Goal: Task Accomplishment & Management: Complete application form

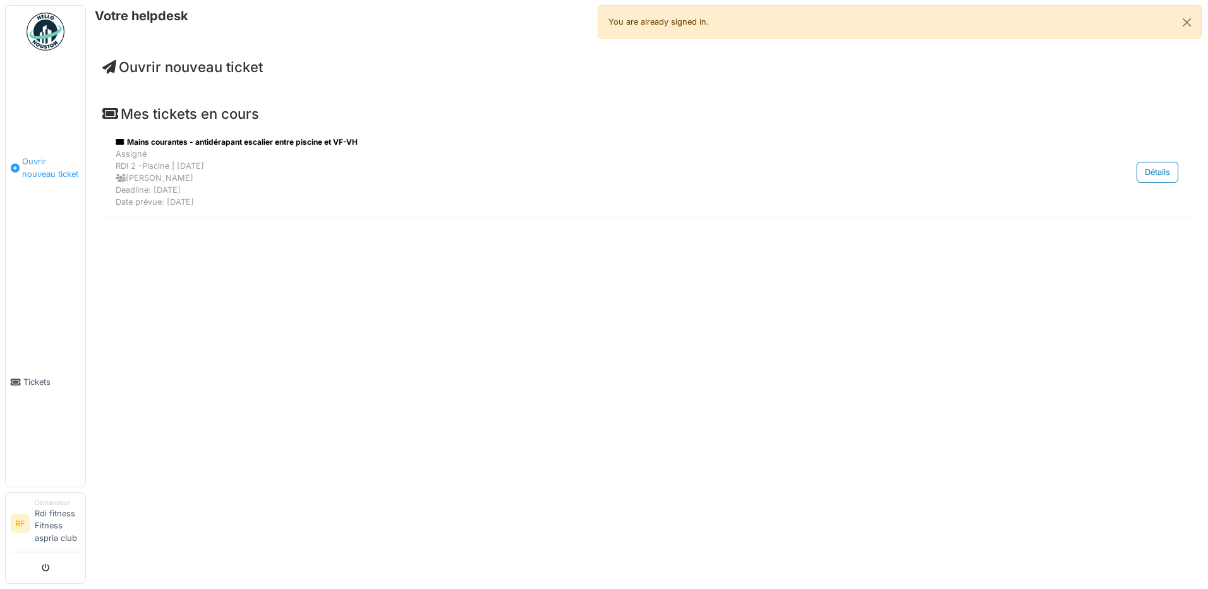
click at [35, 167] on span "Ouvrir nouveau ticket" at bounding box center [51, 167] width 58 height 24
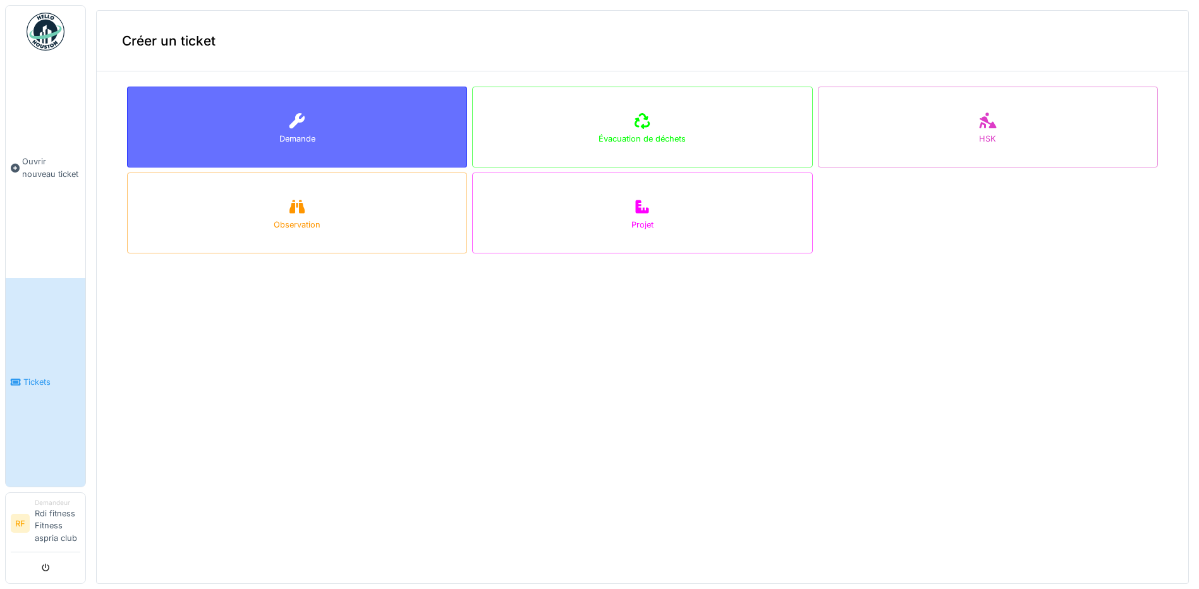
click at [393, 124] on div "Demande" at bounding box center [297, 127] width 340 height 81
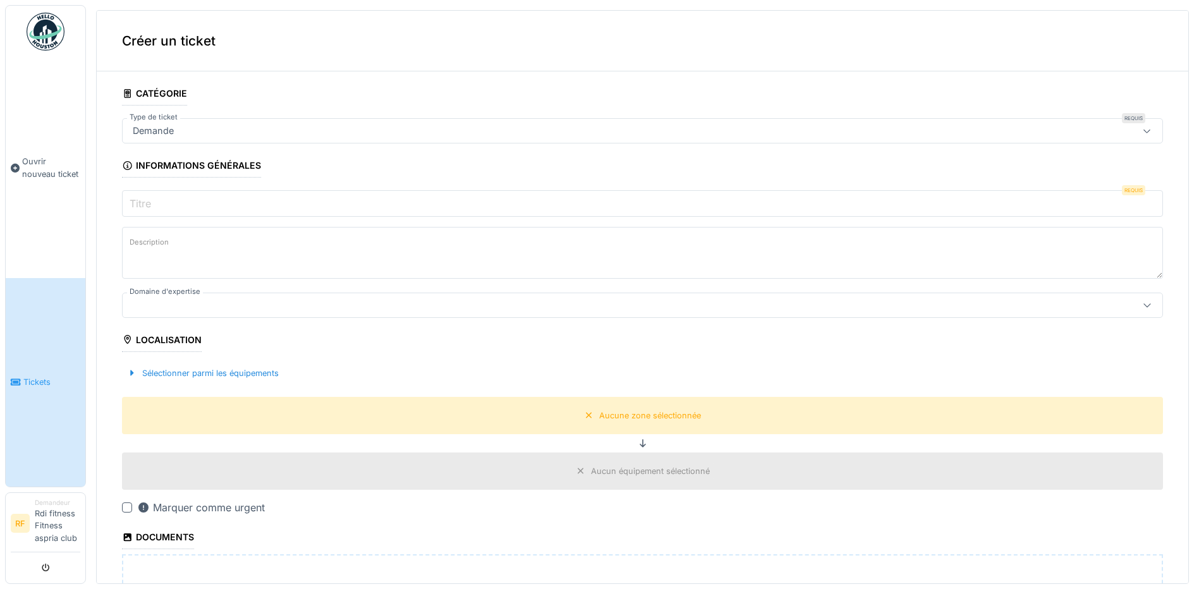
click at [797, 209] on input "Titre" at bounding box center [642, 203] width 1041 height 27
click at [1070, 128] on div "Demande" at bounding box center [642, 130] width 1041 height 25
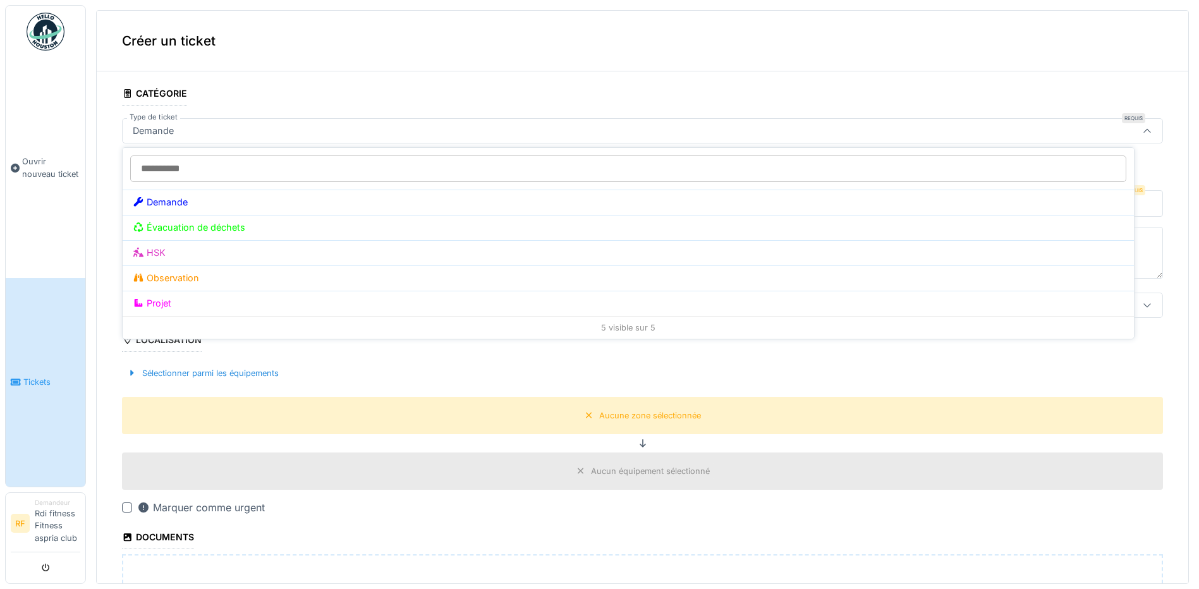
click at [1070, 128] on div "Demande" at bounding box center [642, 130] width 1041 height 25
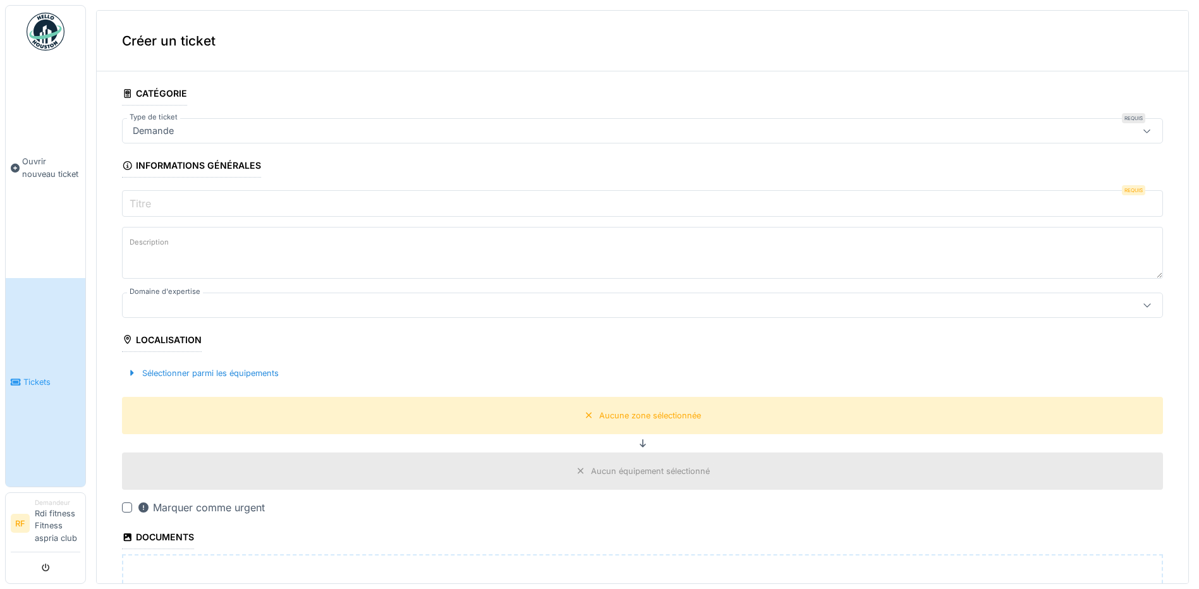
click at [471, 206] on input "Titre" at bounding box center [642, 203] width 1041 height 27
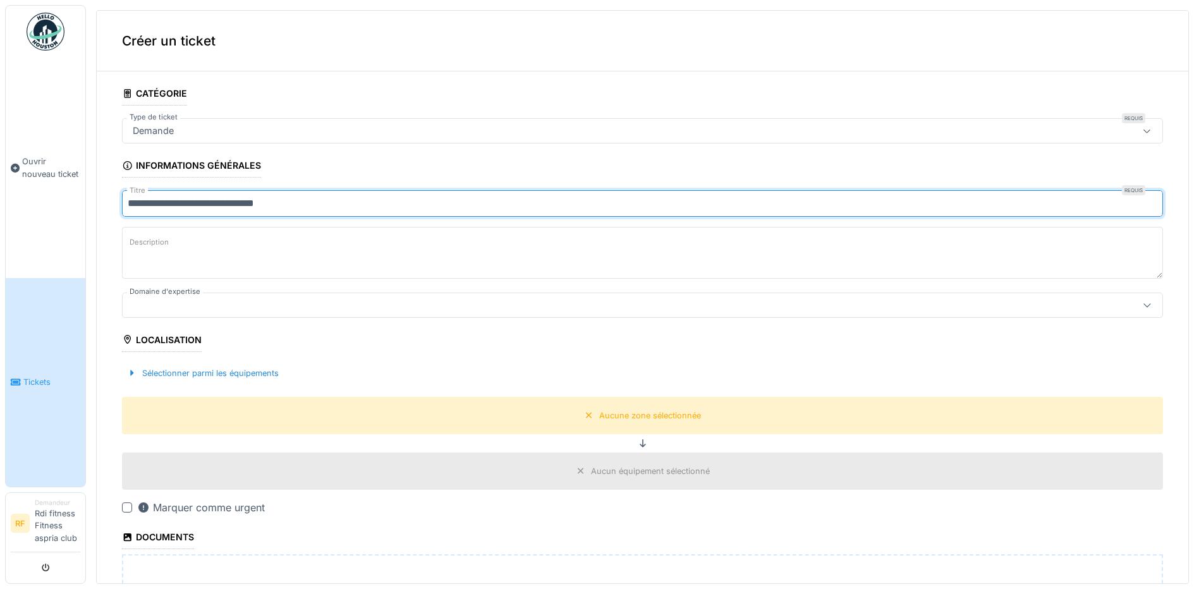
type input "**********"
click at [368, 248] on textarea "Description" at bounding box center [642, 253] width 1041 height 52
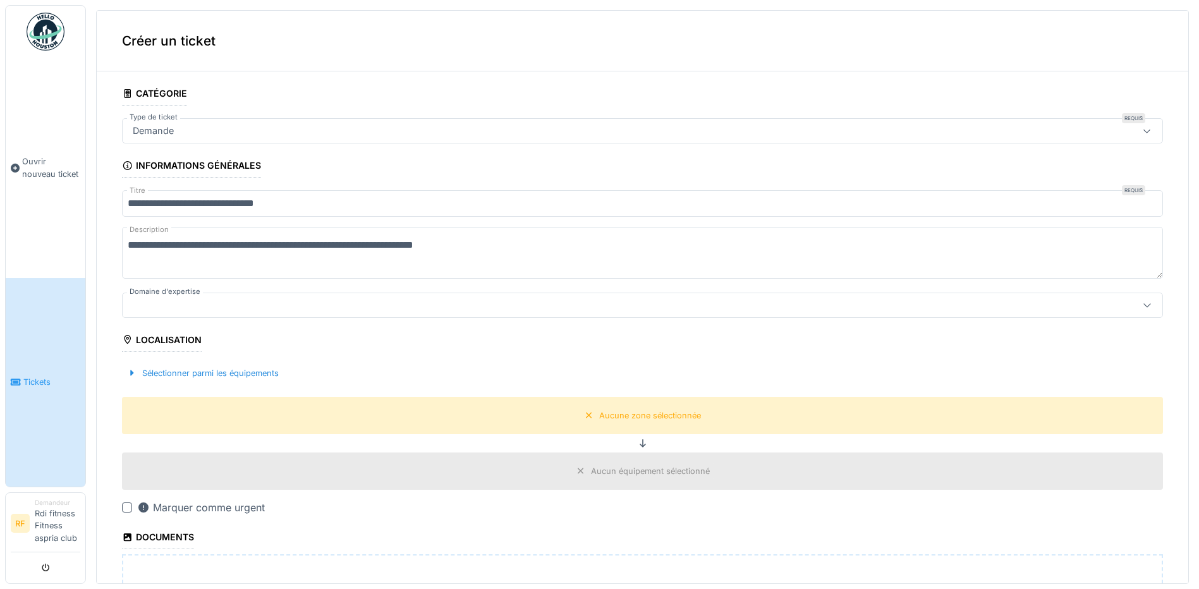
drag, startPoint x: 198, startPoint y: 248, endPoint x: 257, endPoint y: 238, distance: 59.5
click at [258, 238] on textarea "**********" at bounding box center [642, 253] width 1041 height 52
click at [190, 245] on textarea "**********" at bounding box center [642, 253] width 1041 height 52
click at [235, 250] on textarea "**********" at bounding box center [642, 253] width 1041 height 52
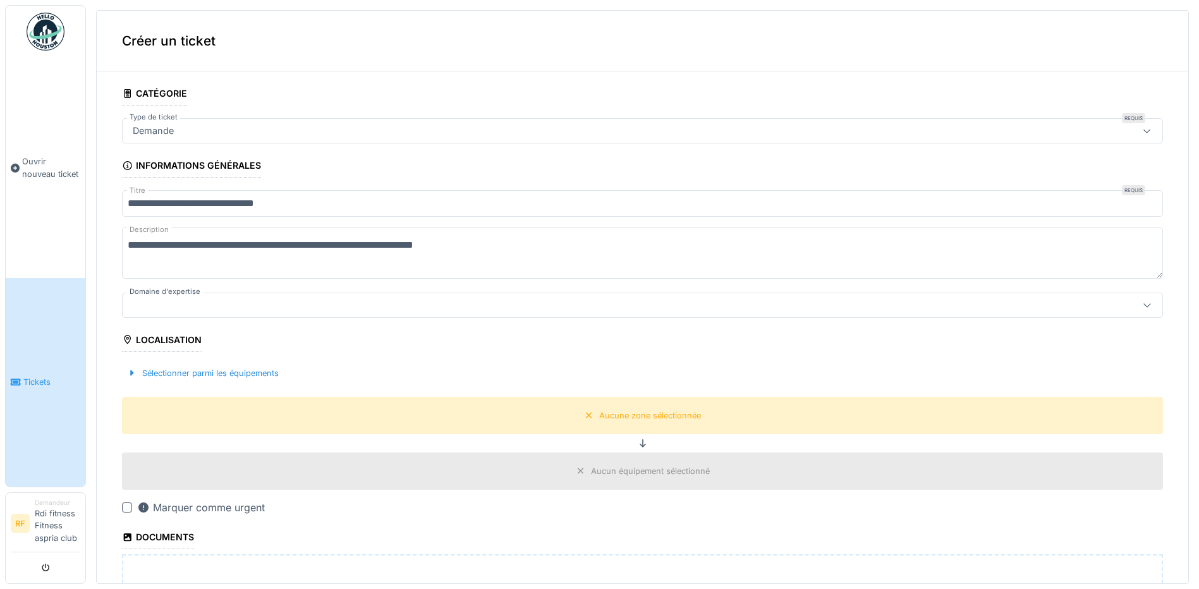
drag, startPoint x: 248, startPoint y: 248, endPoint x: 316, endPoint y: 235, distance: 69.5
click at [316, 235] on textarea "**********" at bounding box center [642, 253] width 1041 height 52
click at [430, 245] on textarea "**********" at bounding box center [642, 253] width 1041 height 52
type textarea "**********"
click at [289, 310] on div at bounding box center [586, 305] width 916 height 14
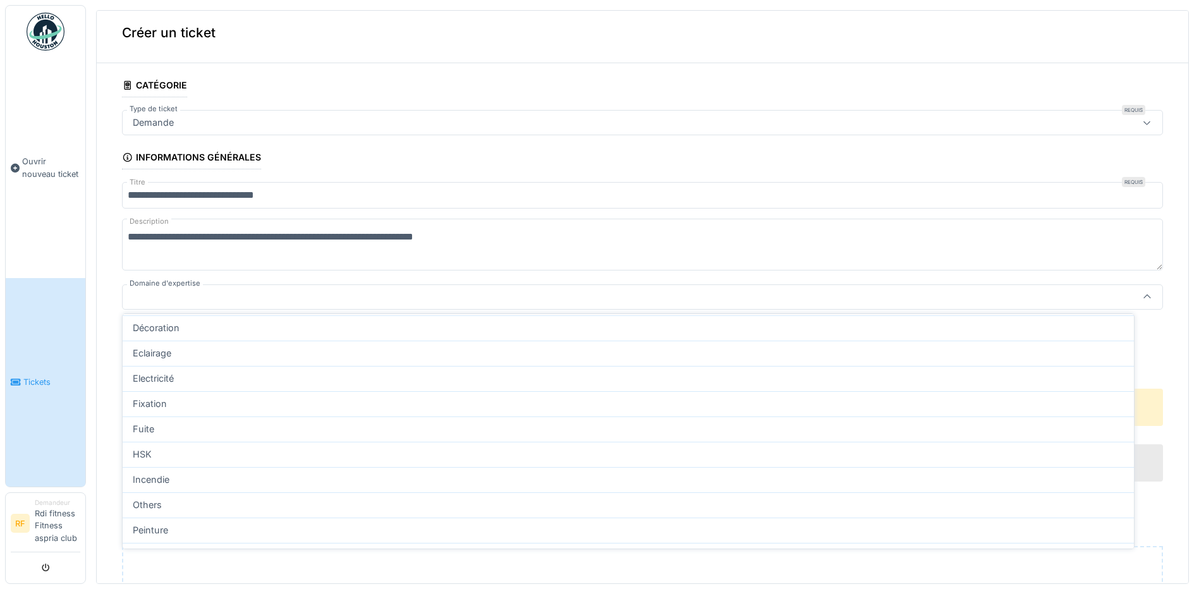
scroll to position [116, 0]
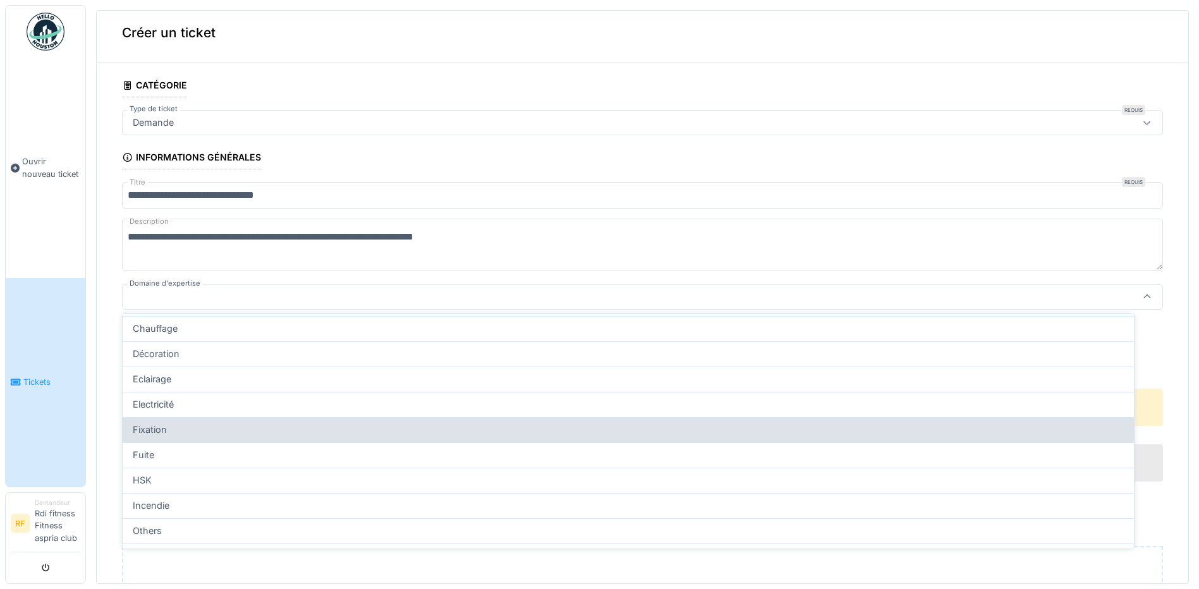
click at [184, 429] on div "Fixation" at bounding box center [628, 430] width 991 height 14
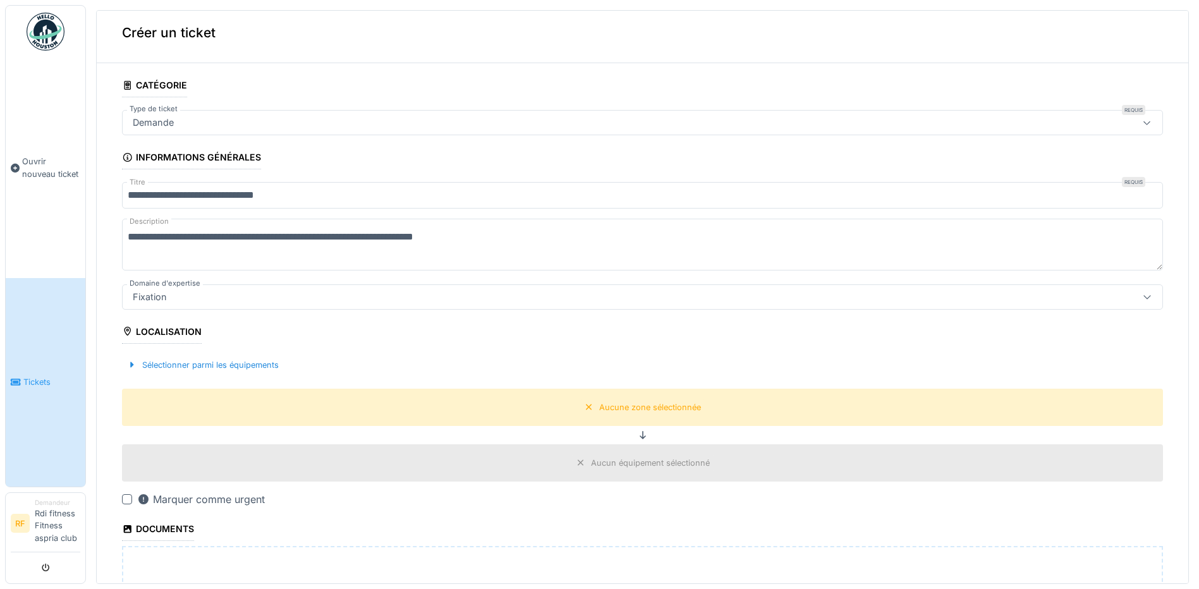
click at [287, 297] on div "Fixation" at bounding box center [586, 297] width 916 height 14
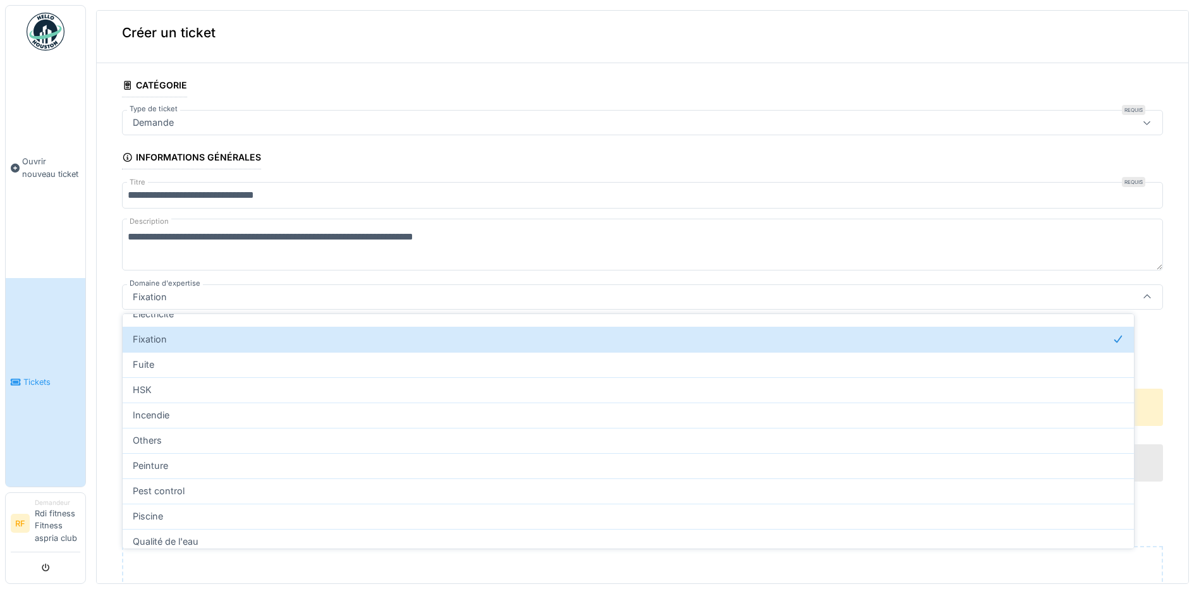
scroll to position [197, 0]
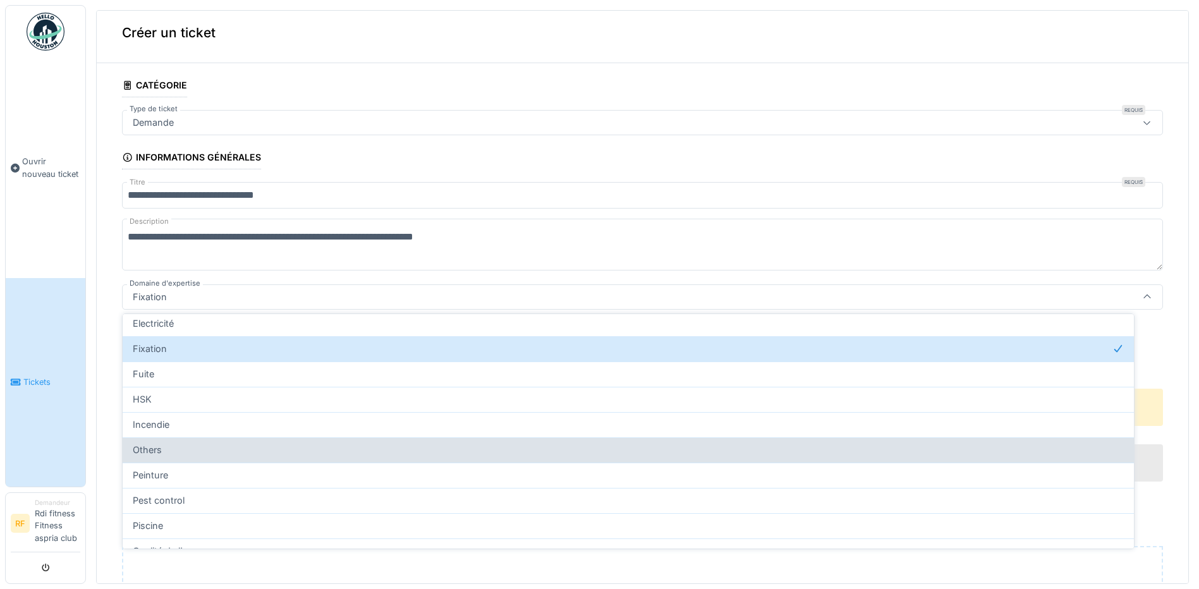
click at [198, 447] on div "Others" at bounding box center [628, 450] width 991 height 14
type input "***"
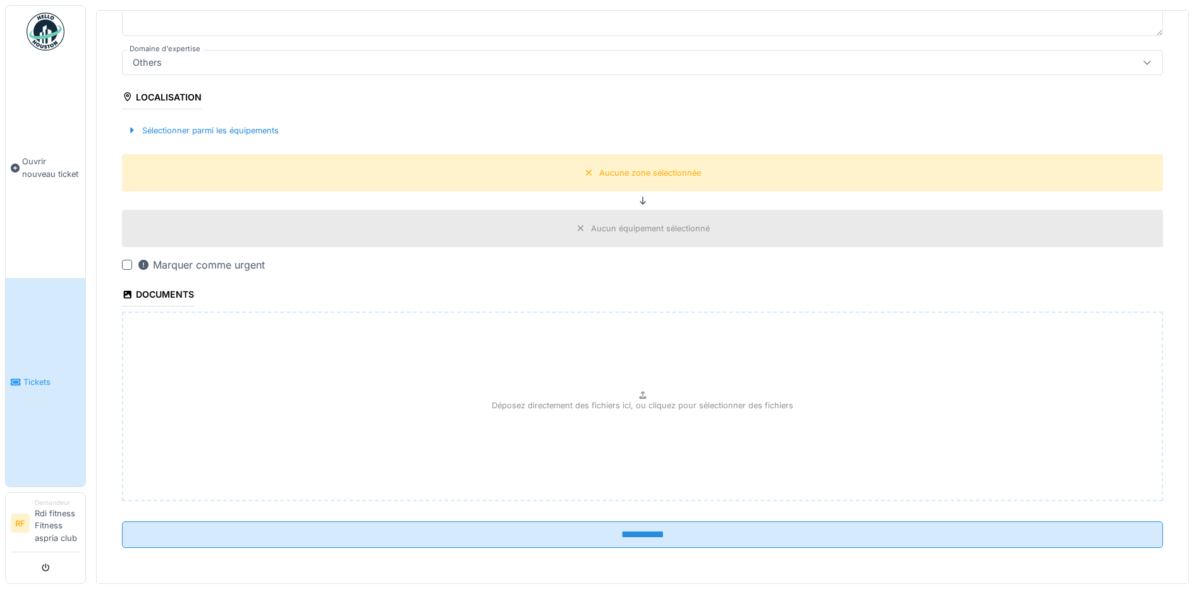
scroll to position [231, 0]
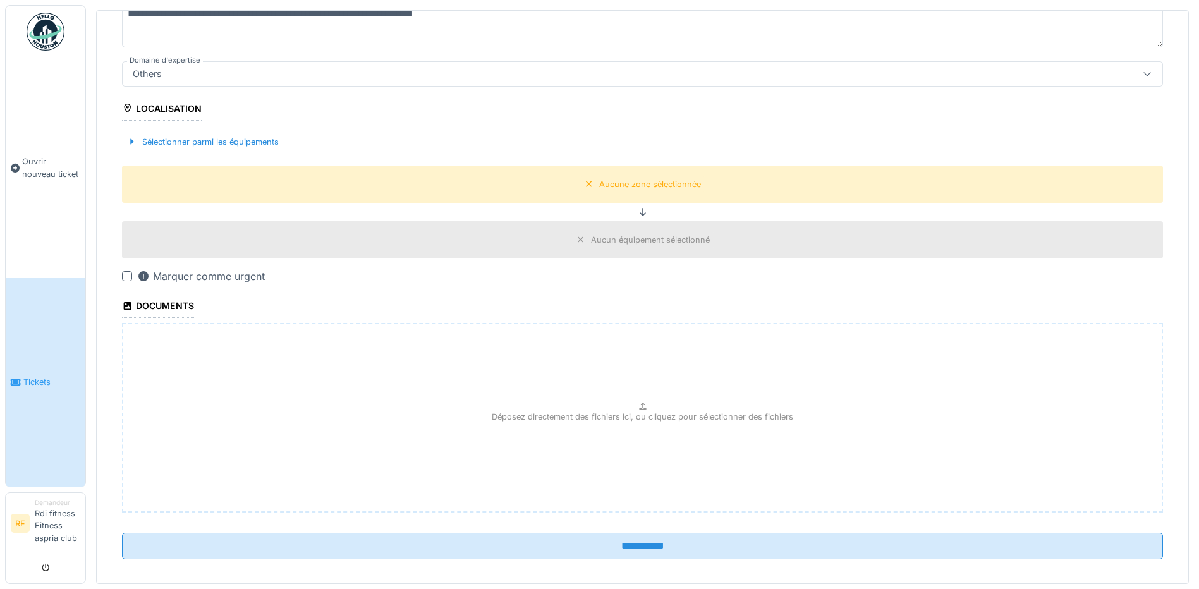
click at [636, 208] on div at bounding box center [642, 212] width 1041 height 8
click at [624, 190] on div "Aucune zone sélectionnée" at bounding box center [642, 184] width 1041 height 37
click at [235, 143] on div "Sélectionner parmi les équipements" at bounding box center [203, 141] width 162 height 17
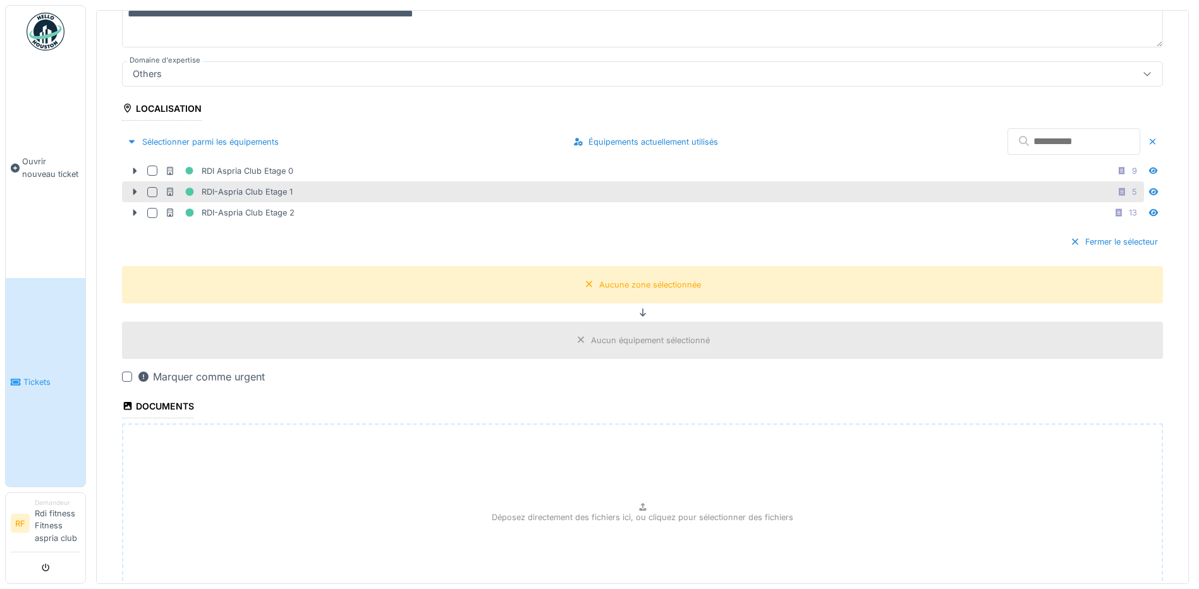
click at [253, 192] on div "RDI-Aspria Club Etage 1" at bounding box center [229, 192] width 128 height 16
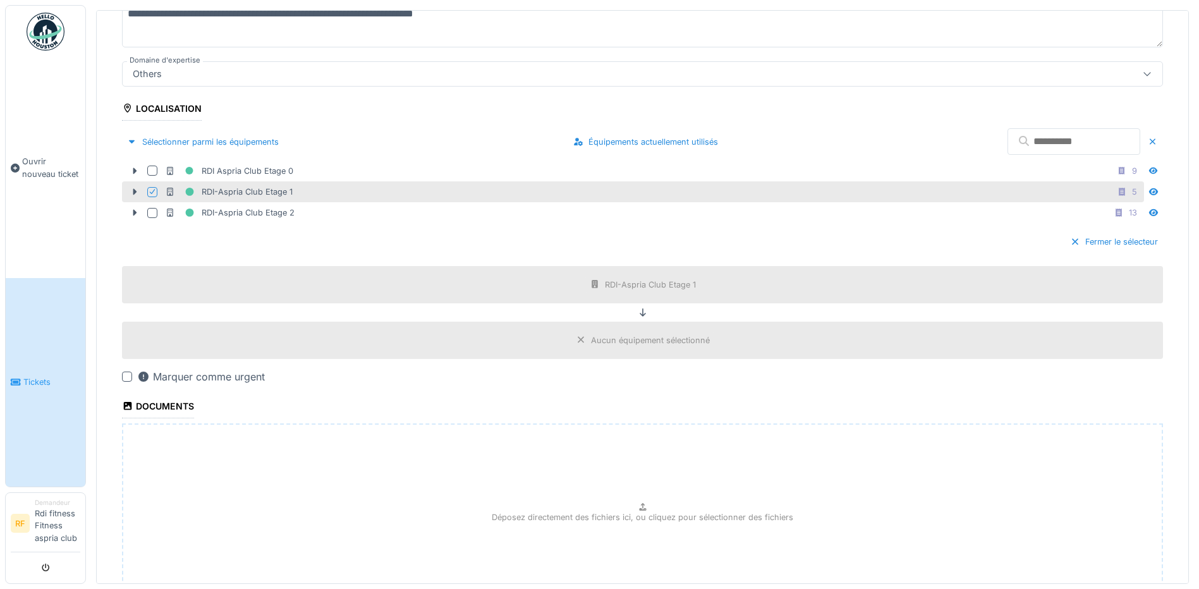
click at [253, 192] on div "RDI-Aspria Club Etage 1" at bounding box center [229, 192] width 128 height 16
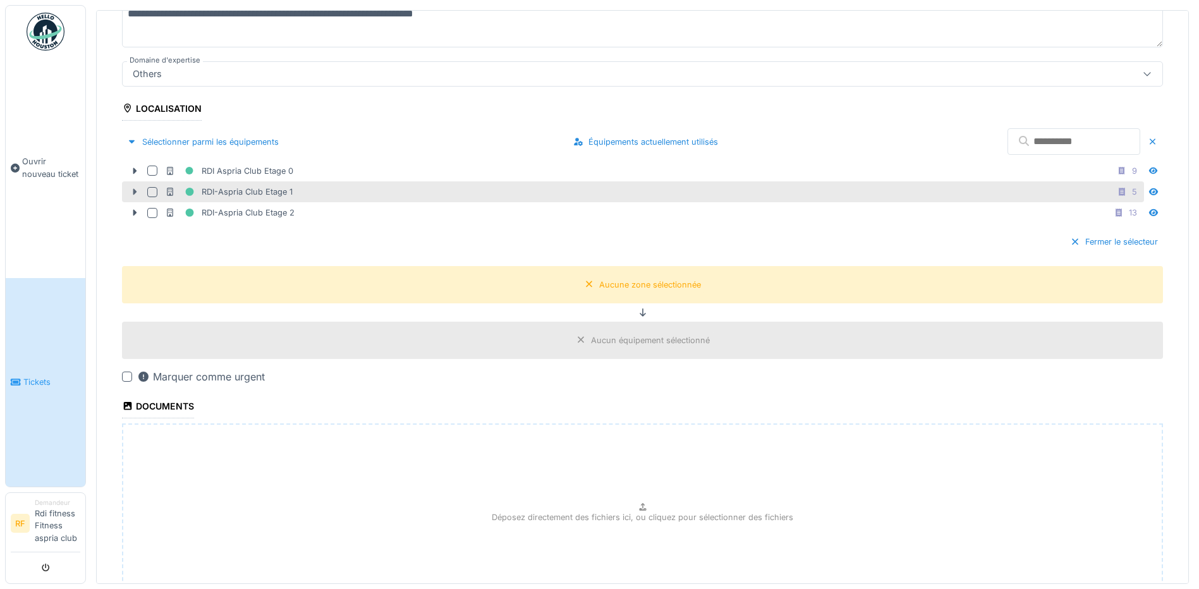
click at [134, 189] on icon at bounding box center [135, 192] width 4 height 6
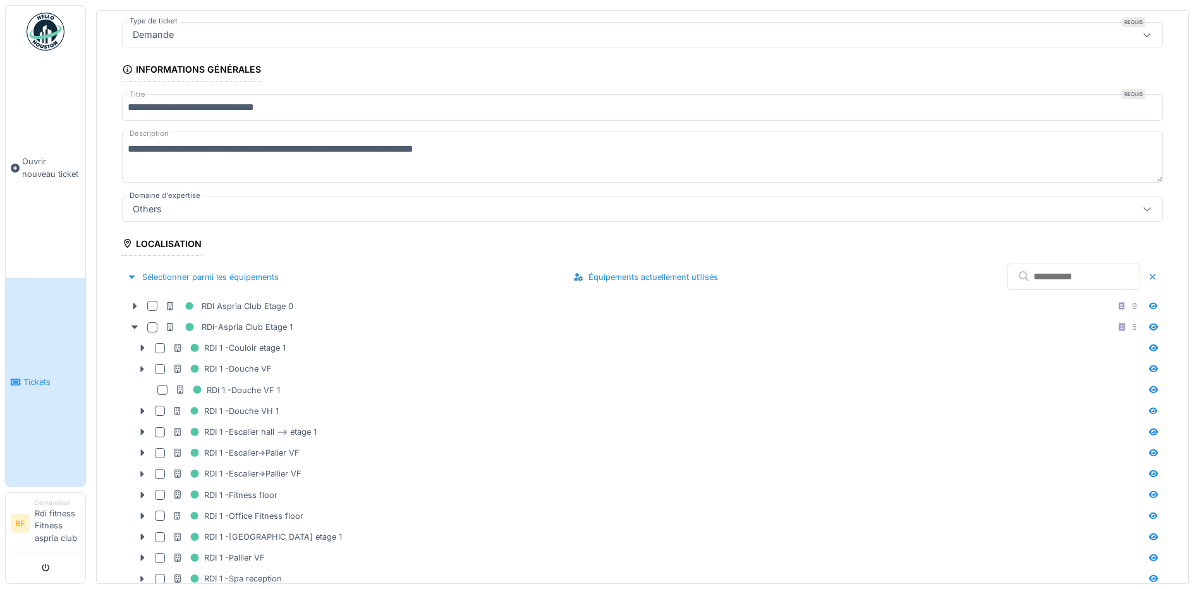
scroll to position [94, 0]
click at [175, 209] on div "Others" at bounding box center [586, 212] width 916 height 14
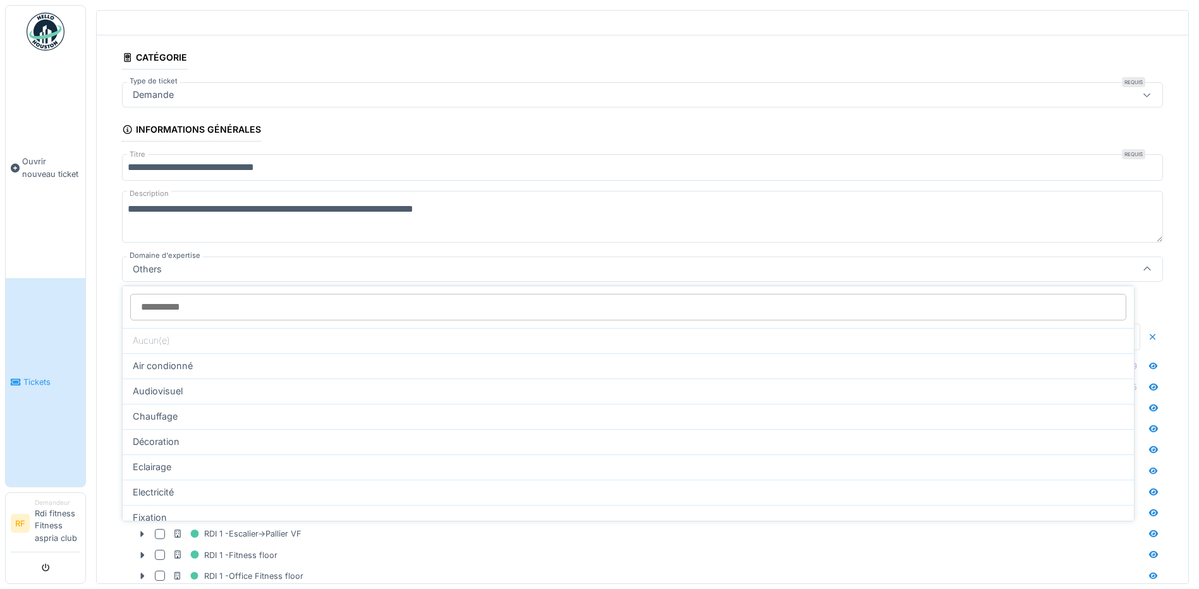
scroll to position [8, 0]
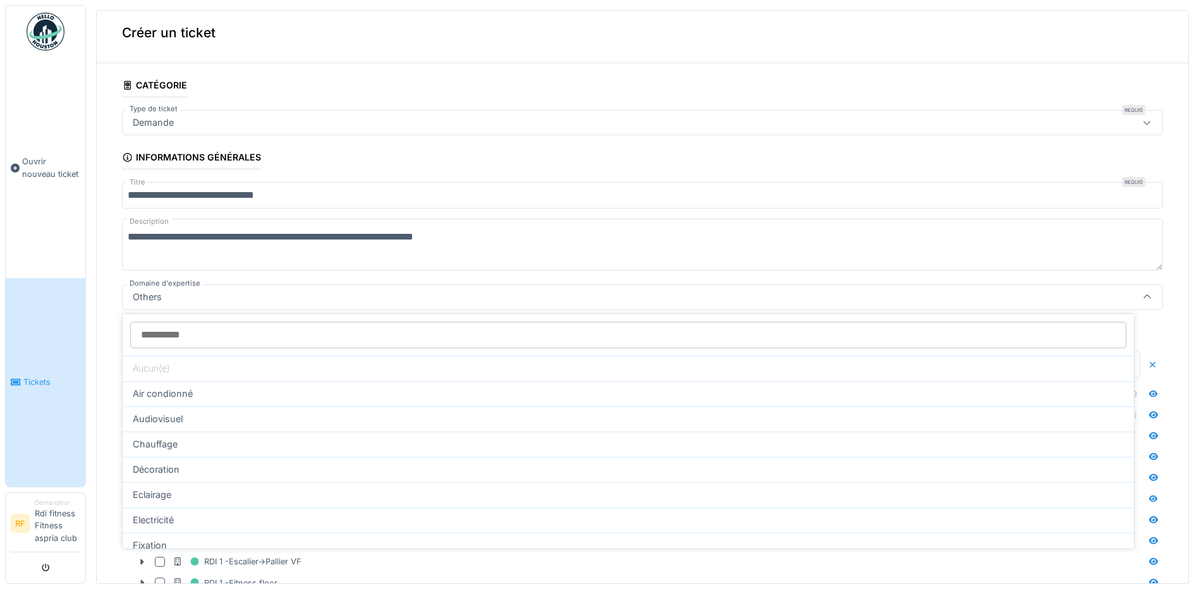
click at [180, 339] on input "Domaine d'expertise" at bounding box center [628, 335] width 996 height 27
click at [200, 303] on div "Others" at bounding box center [642, 296] width 1041 height 25
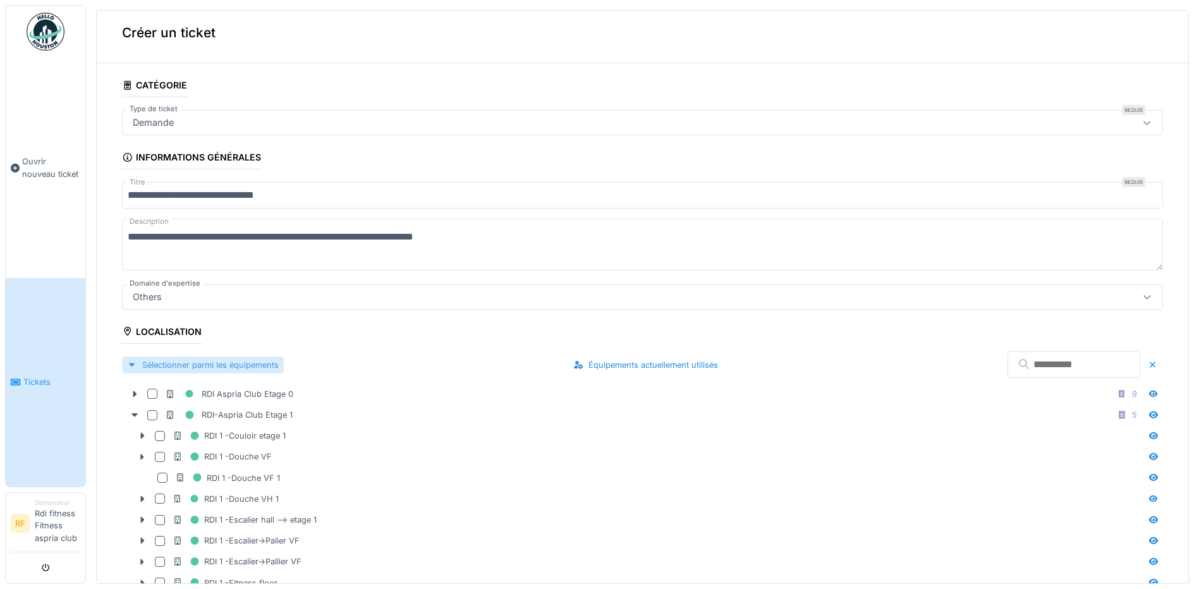
click at [144, 361] on div "Sélectionner parmi les équipements" at bounding box center [203, 364] width 162 height 17
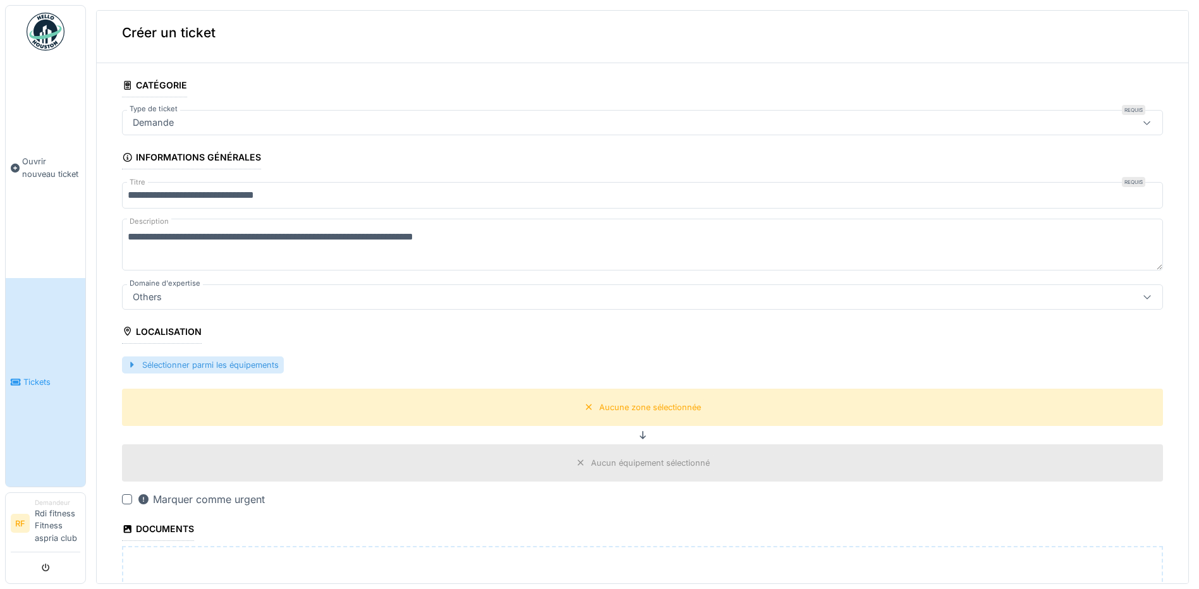
click at [129, 365] on div at bounding box center [132, 365] width 10 height 12
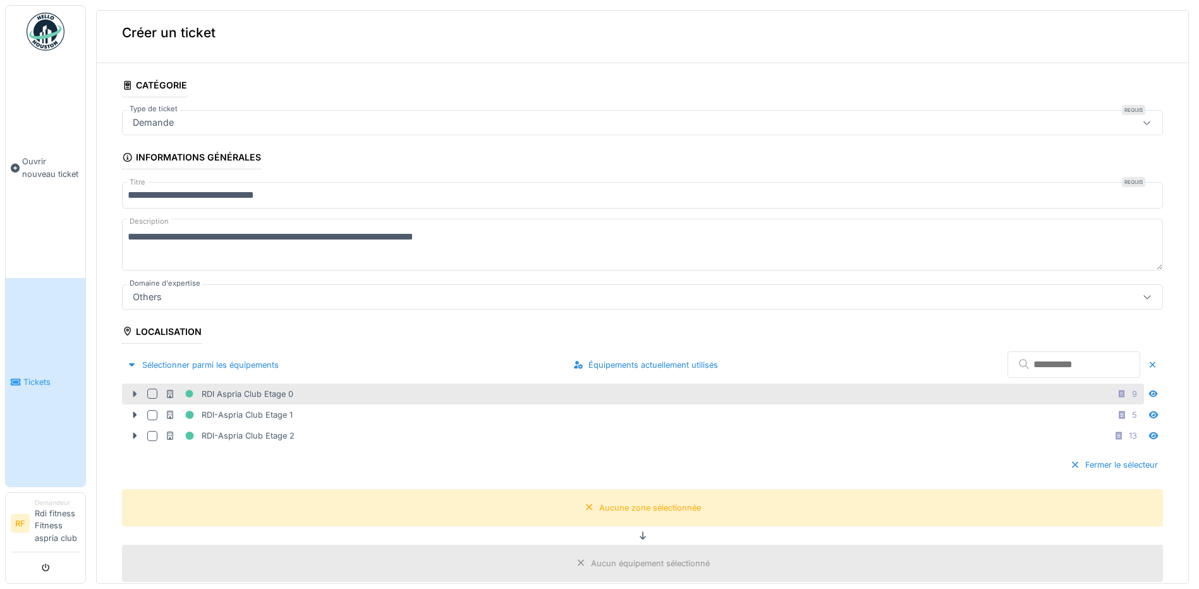
click at [135, 394] on icon at bounding box center [135, 394] width 10 height 8
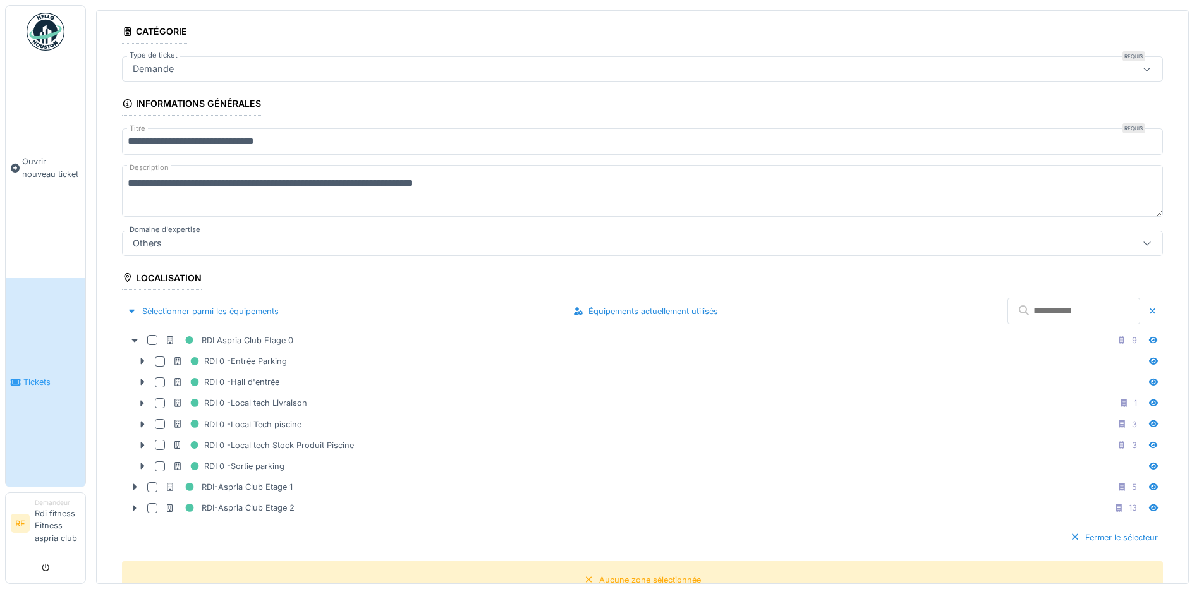
scroll to position [66, 0]
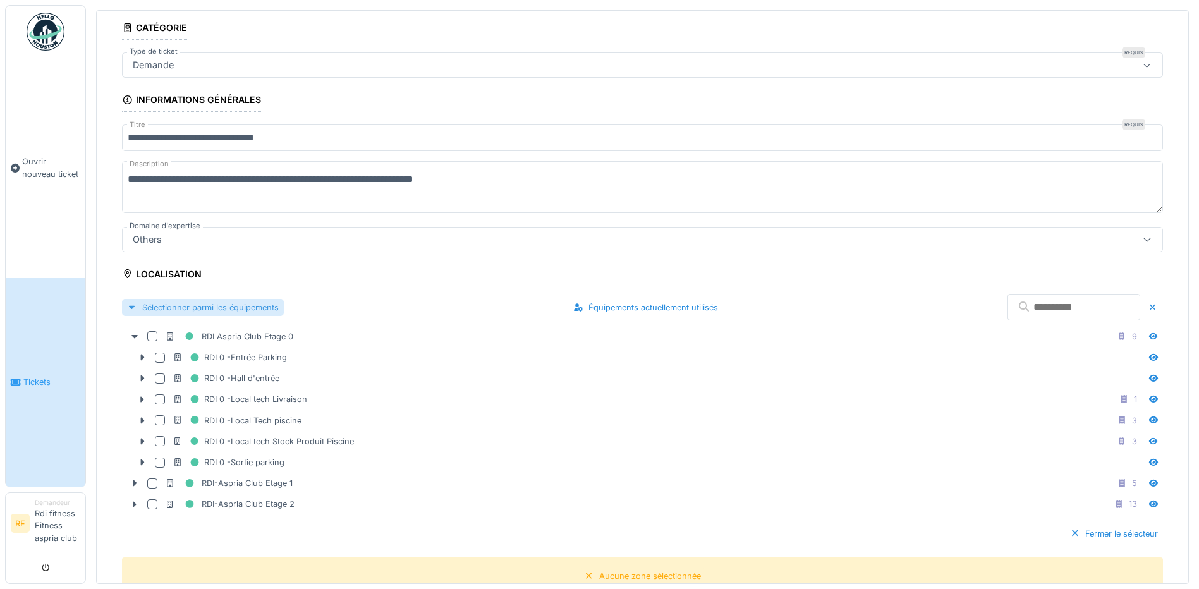
click at [126, 303] on div "Sélectionner parmi les équipements" at bounding box center [203, 307] width 162 height 17
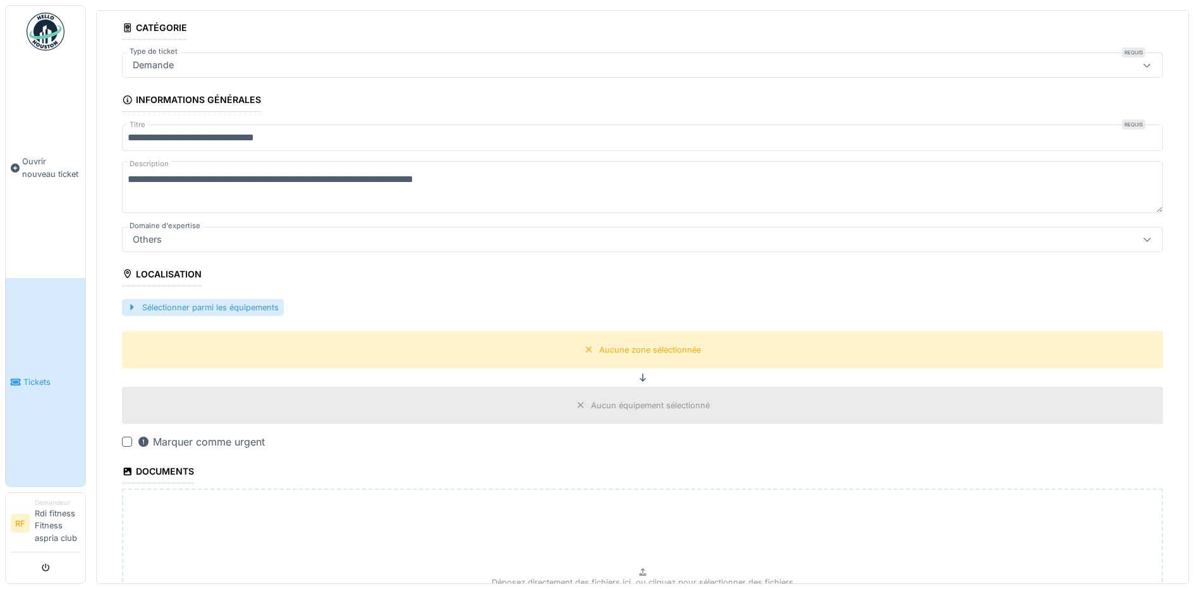
click at [131, 312] on div "Sélectionner parmi les équipements" at bounding box center [203, 307] width 162 height 17
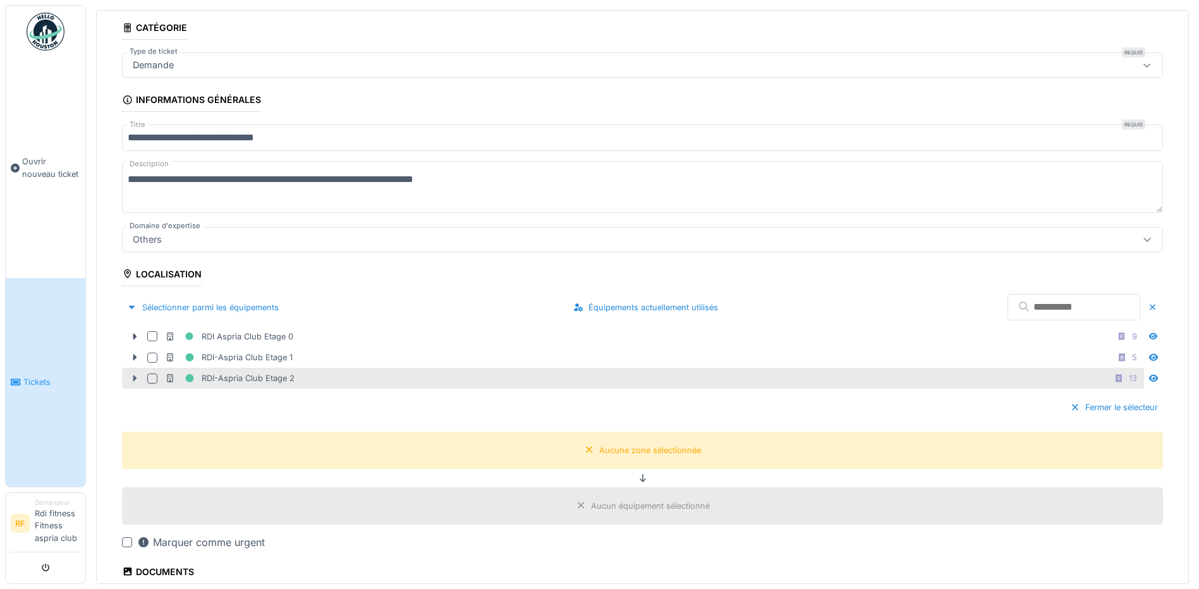
click at [131, 377] on icon at bounding box center [135, 378] width 10 height 8
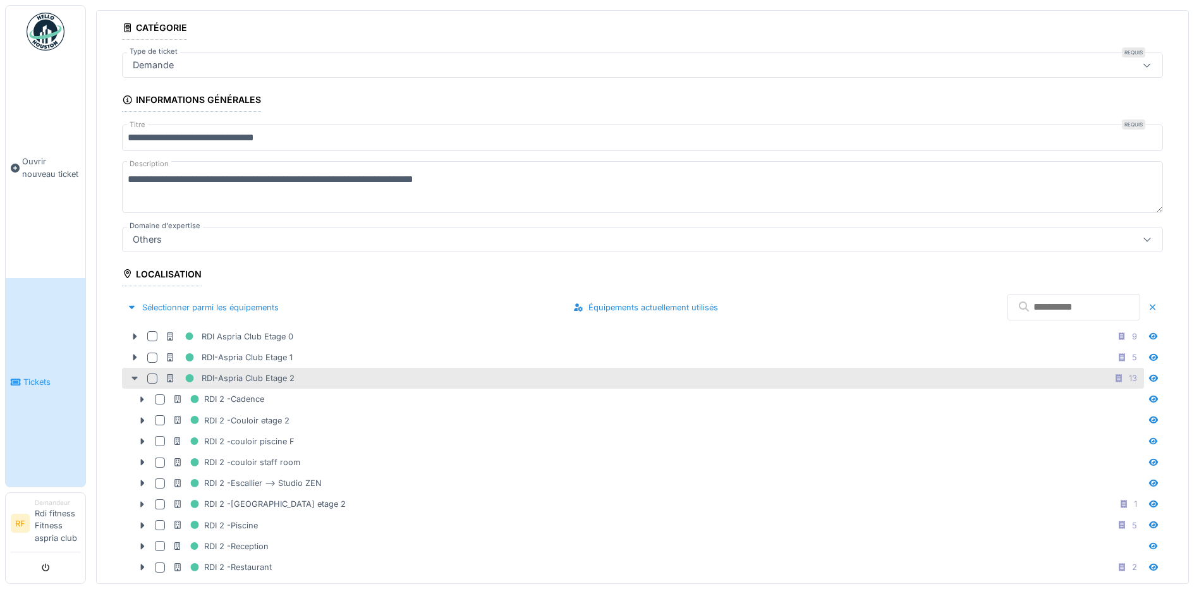
click at [131, 377] on icon at bounding box center [135, 378] width 10 height 8
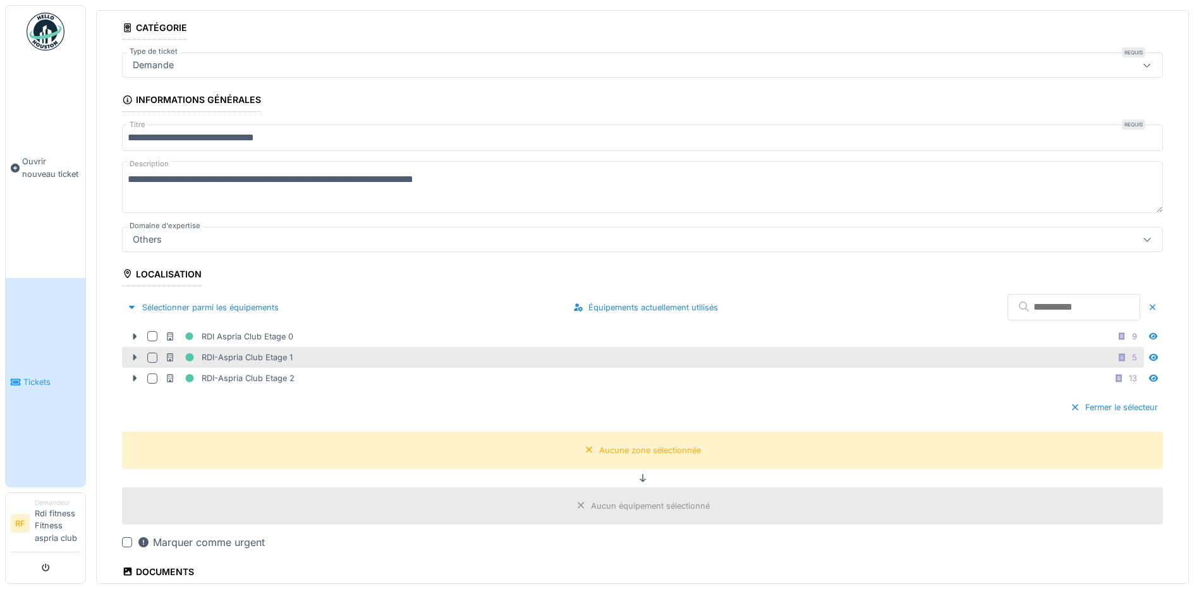
click at [135, 355] on icon at bounding box center [135, 358] width 4 height 6
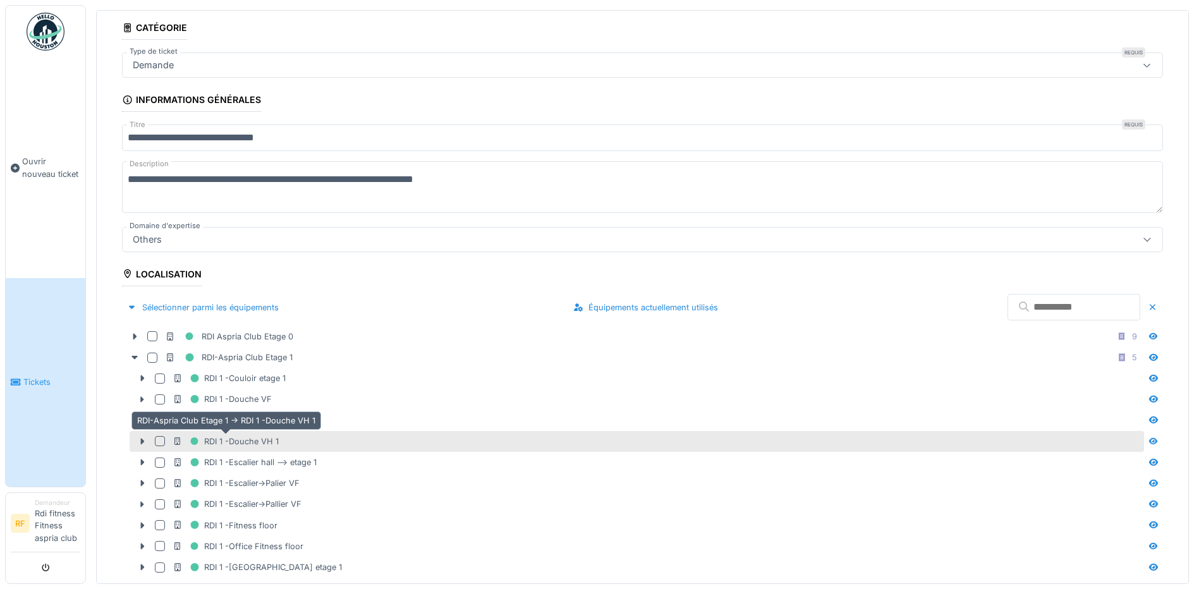
click at [255, 439] on div "RDI 1 -Douche VH 1" at bounding box center [226, 441] width 106 height 16
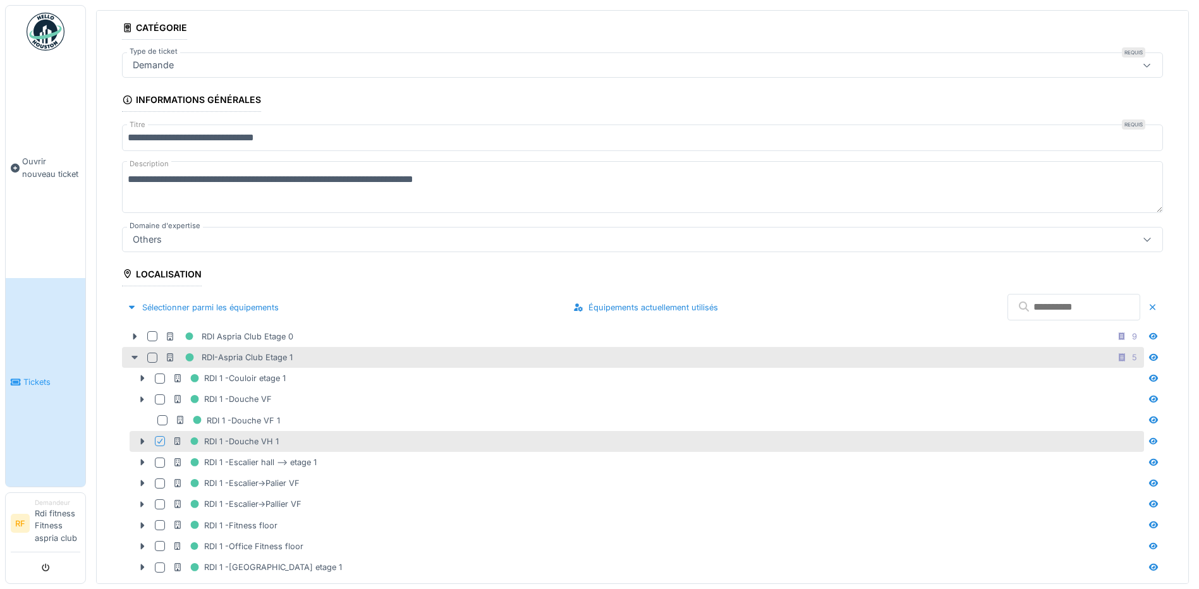
click at [135, 357] on icon at bounding box center [135, 357] width 10 height 8
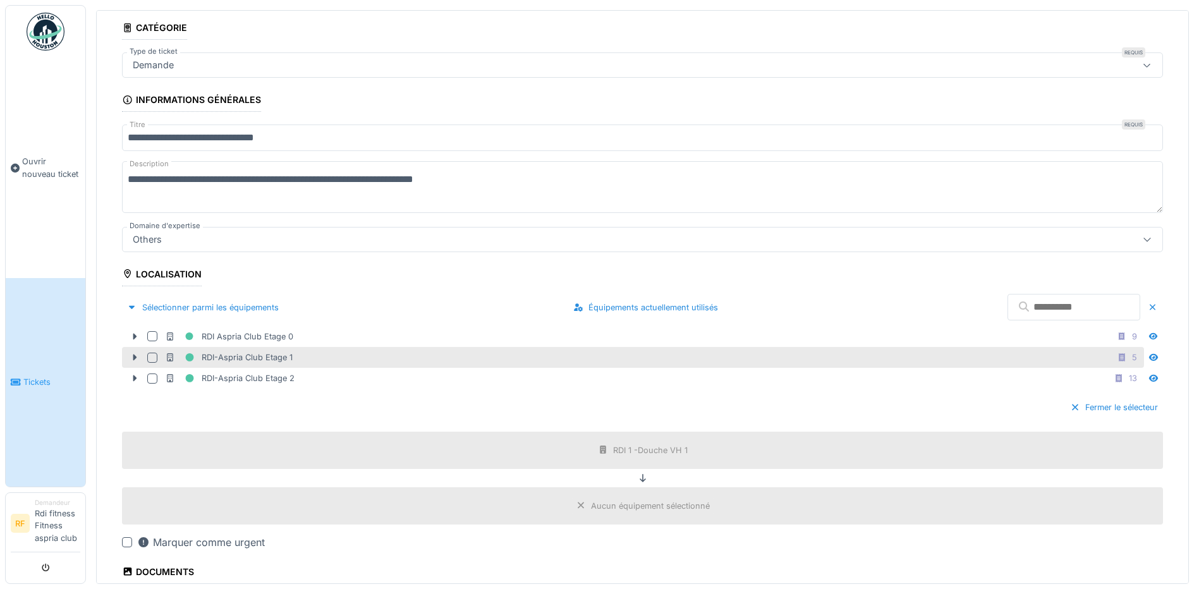
click at [147, 356] on div at bounding box center [152, 358] width 10 height 10
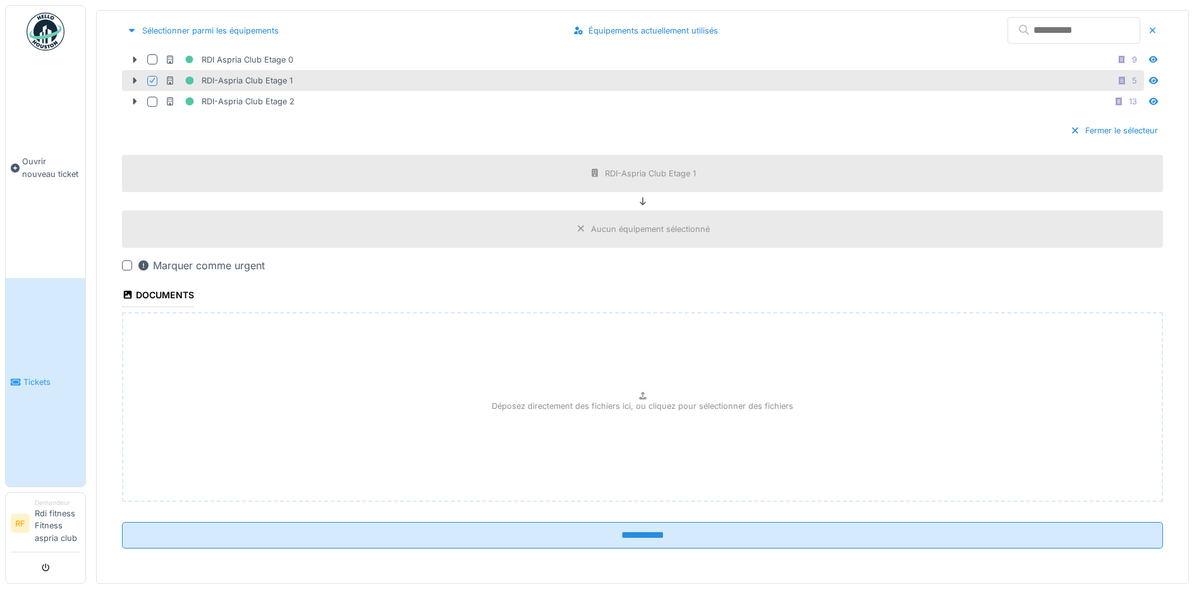
scroll to position [343, 0]
click at [576, 229] on icon at bounding box center [581, 228] width 10 height 8
click at [576, 227] on icon at bounding box center [581, 228] width 10 height 8
click at [639, 201] on icon at bounding box center [642, 201] width 6 height 8
click at [569, 241] on div "Aucun équipement sélectionné" at bounding box center [642, 228] width 1041 height 37
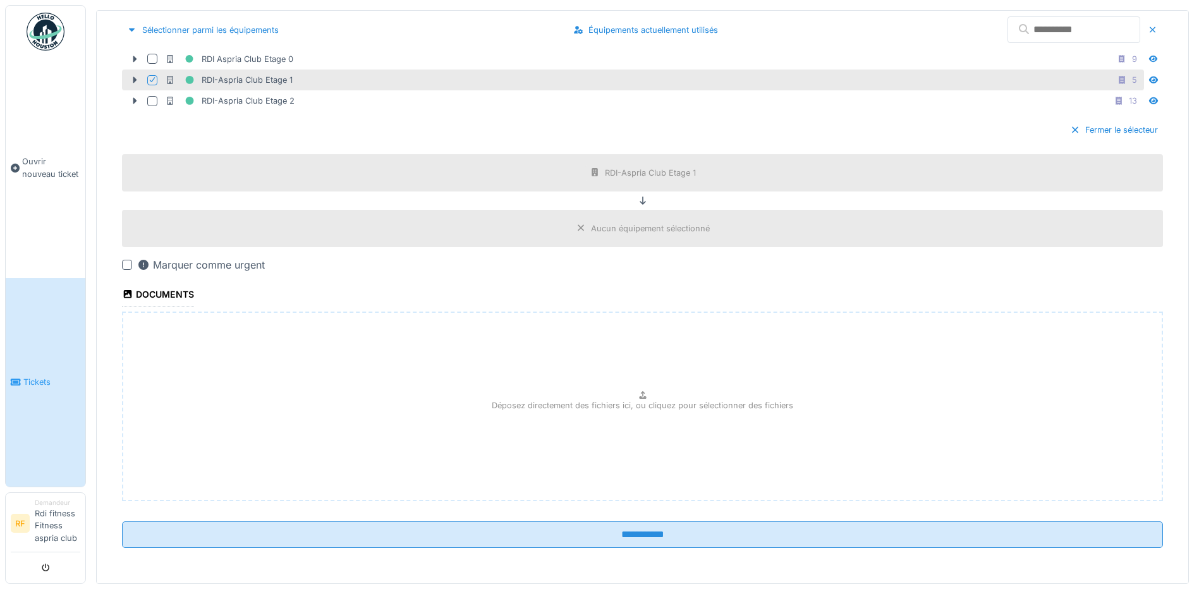
click at [634, 226] on div "Aucun équipement sélectionné" at bounding box center [650, 228] width 119 height 12
click at [126, 264] on div at bounding box center [127, 265] width 10 height 10
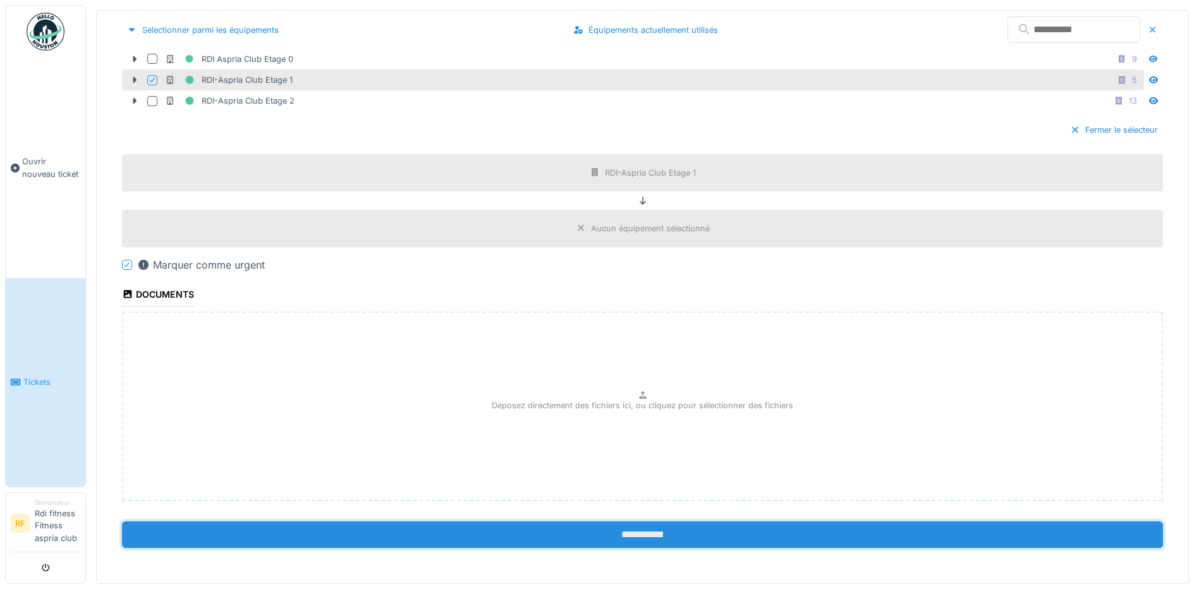
click at [636, 528] on input "**********" at bounding box center [642, 534] width 1041 height 27
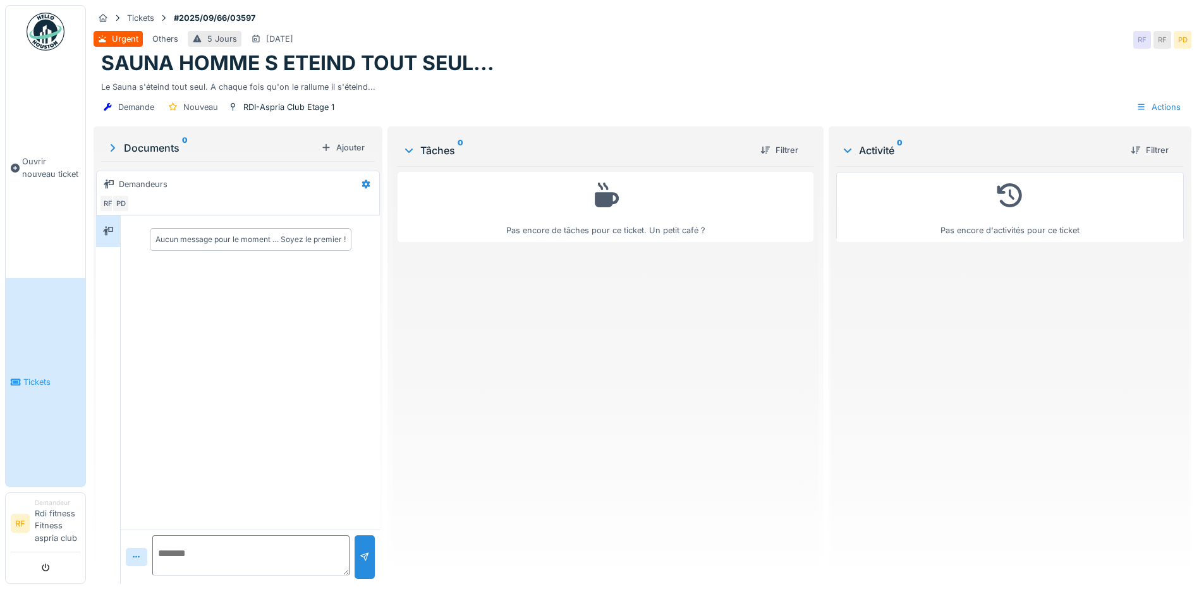
click at [40, 389] on link "Tickets" at bounding box center [46, 382] width 80 height 209
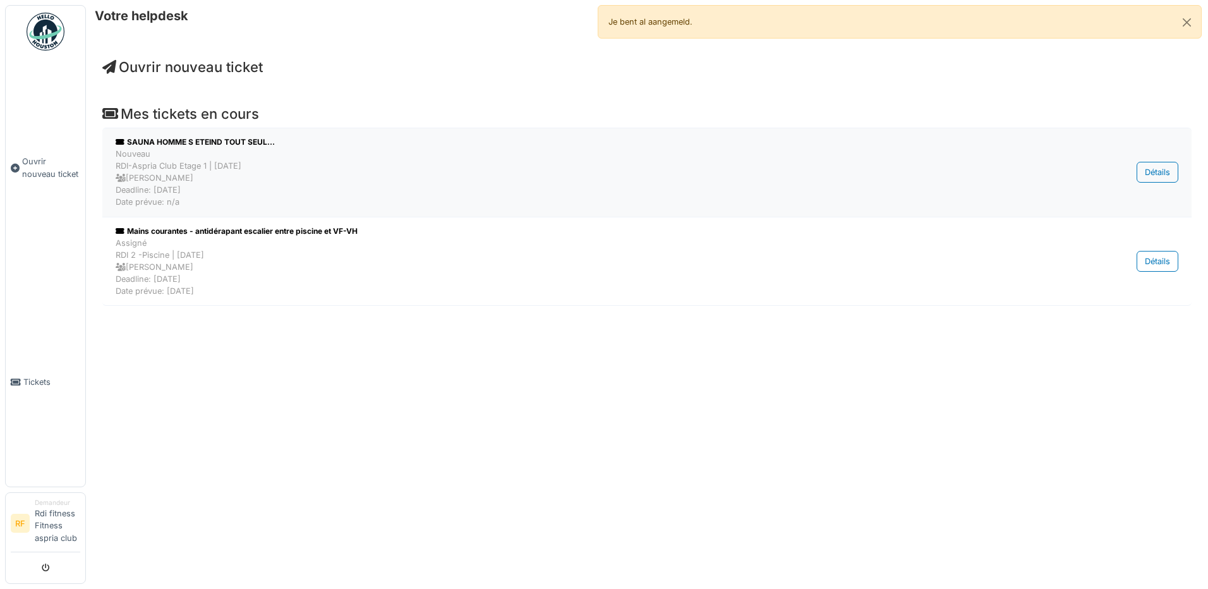
click at [192, 161] on div "Nouveau RDI-Aspria Club Etage 1 | [DATE] [PERSON_NAME] Deadline: [DATE] Date pr…" at bounding box center [570, 178] width 908 height 61
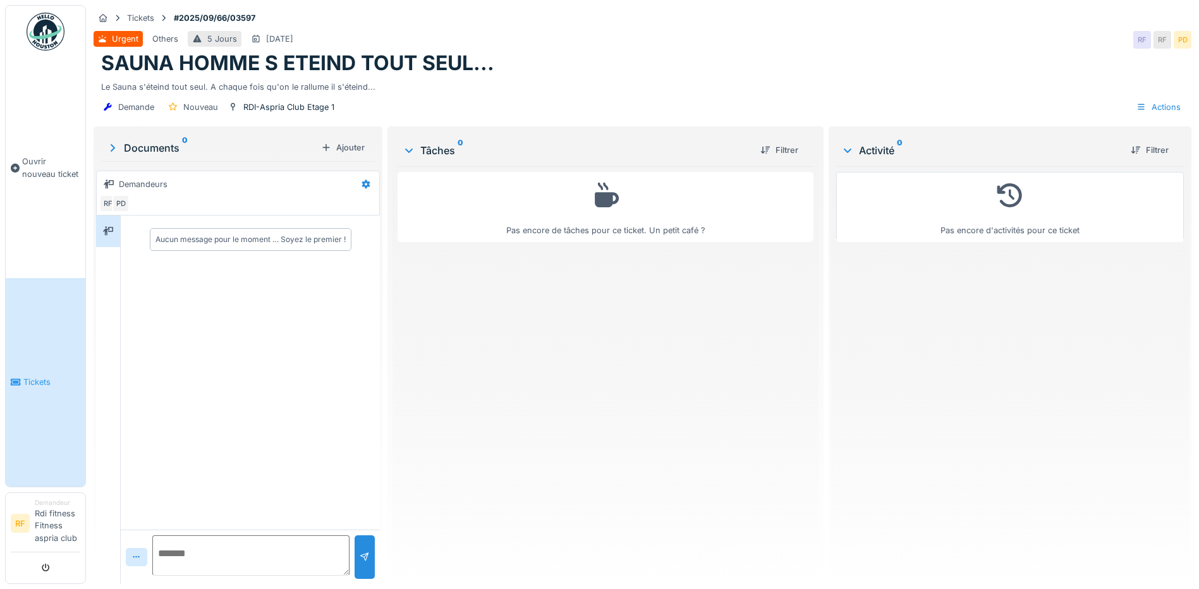
click at [392, 73] on h1 "SAUNA HOMME S ETEIND TOUT SEUL..." at bounding box center [297, 63] width 393 height 24
click at [284, 83] on div "Le Sauna s'éteind tout seul. A chaque fois qu'on le rallume il s'éteind..." at bounding box center [642, 84] width 1082 height 17
click at [431, 59] on h1 "SAUNA HOMME S ETEIND TOUT SEUL..." at bounding box center [297, 63] width 393 height 24
click at [358, 83] on div "Le Sauna s'éteind tout seul. A chaque fois qu'on le rallume il s'éteind..." at bounding box center [642, 84] width 1082 height 17
click at [483, 69] on h1 "SAUNA HOMME S ETEIND TOUT SEUL..." at bounding box center [297, 63] width 393 height 24
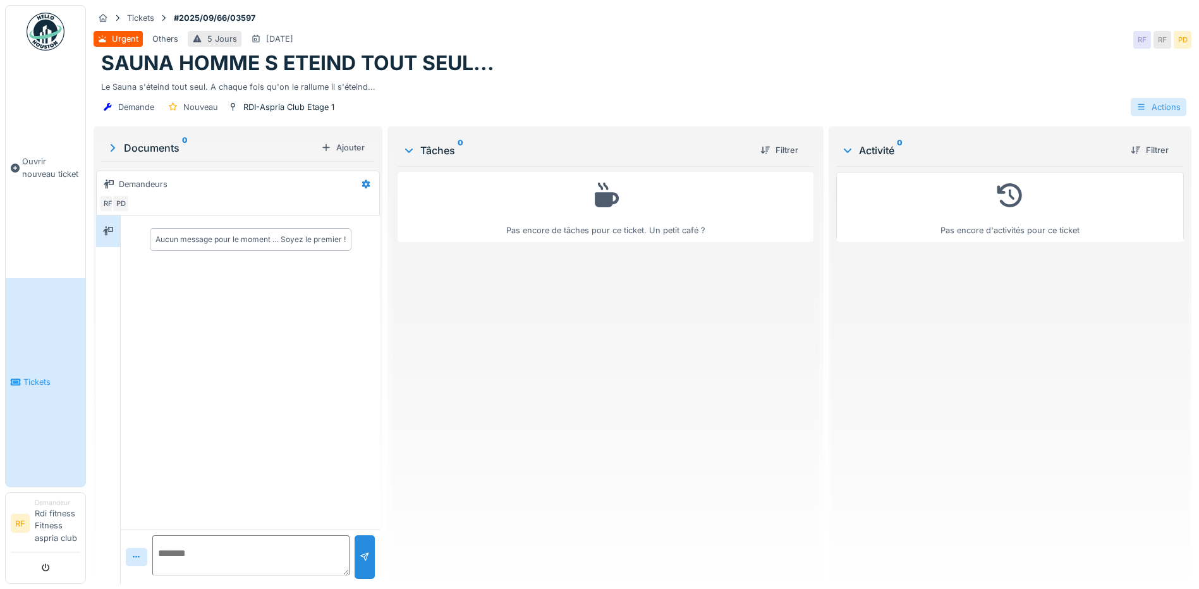
click at [1136, 103] on icon at bounding box center [1141, 107] width 10 height 8
click at [1035, 86] on div "Le Sauna s'éteind tout seul. A chaque fois qu'on le rallume il s'éteind..." at bounding box center [642, 84] width 1082 height 17
click at [126, 43] on div "Urgent" at bounding box center [125, 39] width 27 height 12
click at [195, 42] on icon at bounding box center [197, 39] width 8 height 8
click at [257, 40] on icon at bounding box center [256, 39] width 10 height 8
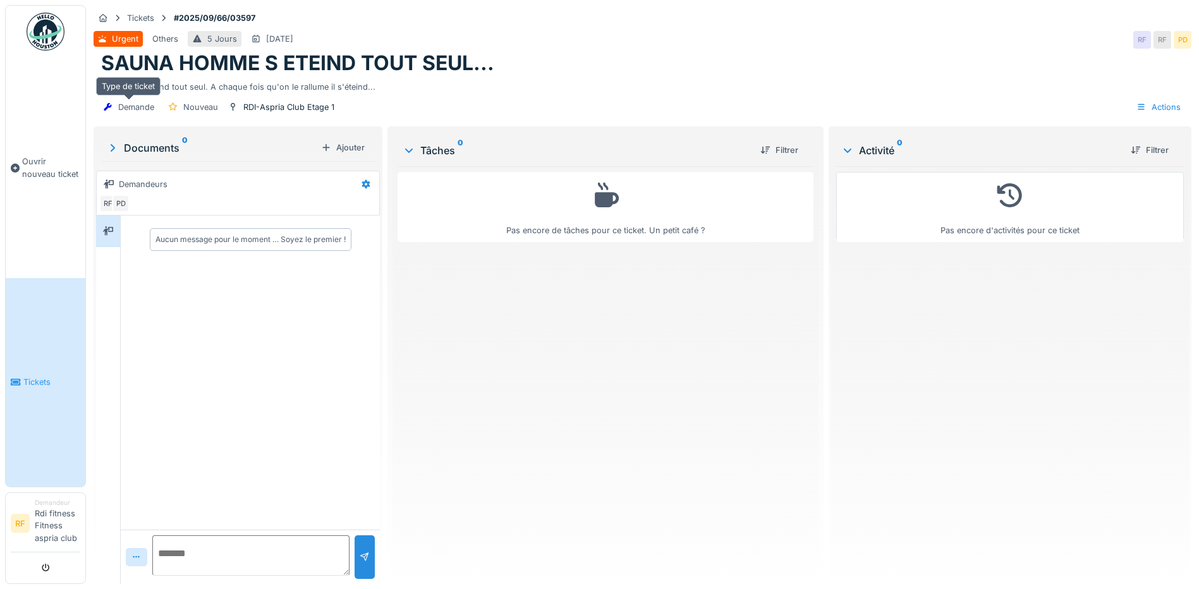
click at [135, 105] on div "Demande" at bounding box center [136, 107] width 36 height 12
click at [109, 104] on icon at bounding box center [108, 107] width 8 height 8
click at [114, 86] on div "Le Sauna s'éteind tout seul. A chaque fois qu'on le rallume il s'éteind..." at bounding box center [642, 84] width 1082 height 17
click at [274, 79] on div "Le Sauna s'éteind tout seul. A chaque fois qu'on le rallume il s'éteind..." at bounding box center [642, 84] width 1082 height 17
click at [336, 149] on div "Ajouter" at bounding box center [343, 147] width 54 height 17
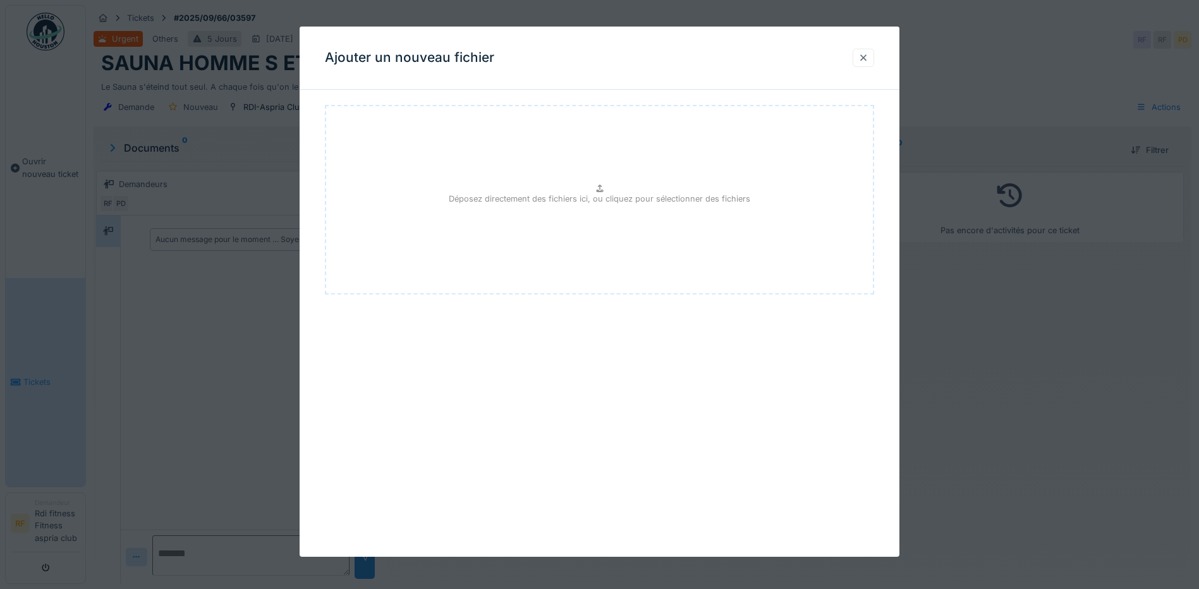
click at [868, 62] on div at bounding box center [863, 58] width 10 height 12
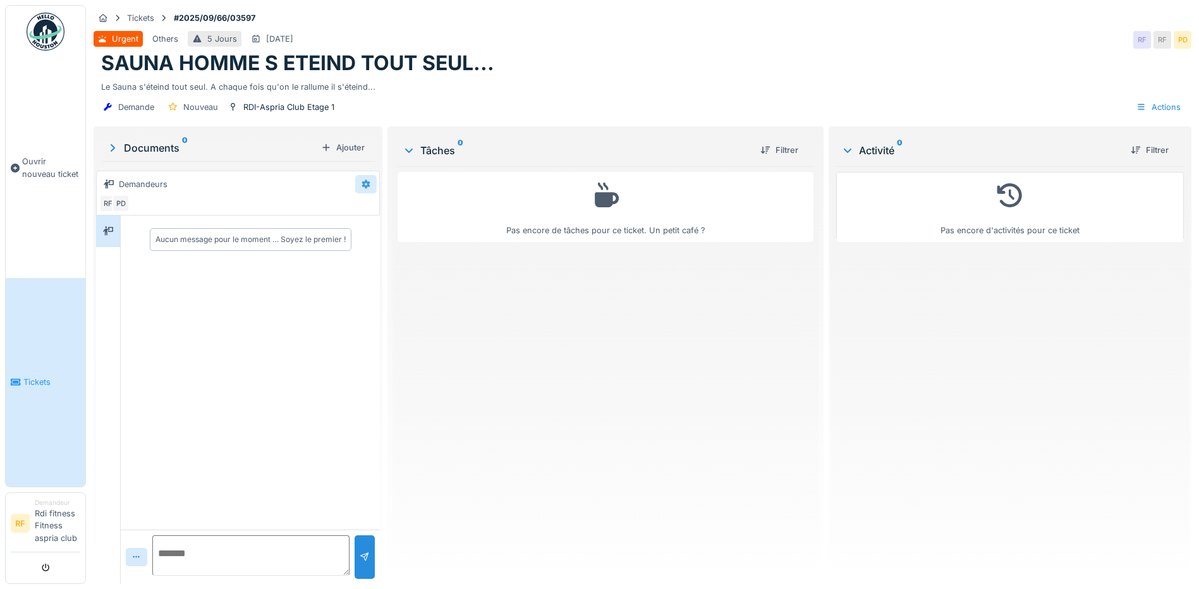
click at [361, 189] on div at bounding box center [366, 184] width 10 height 12
click at [373, 211] on div "Modifier" at bounding box center [382, 212] width 52 height 19
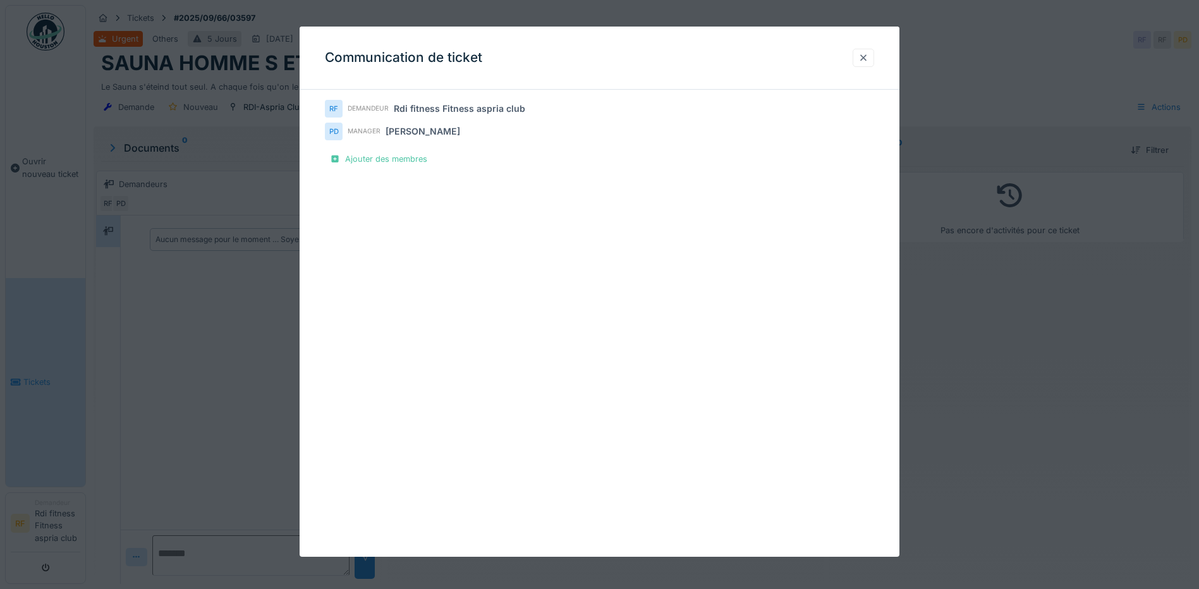
click at [868, 63] on div at bounding box center [863, 58] width 10 height 12
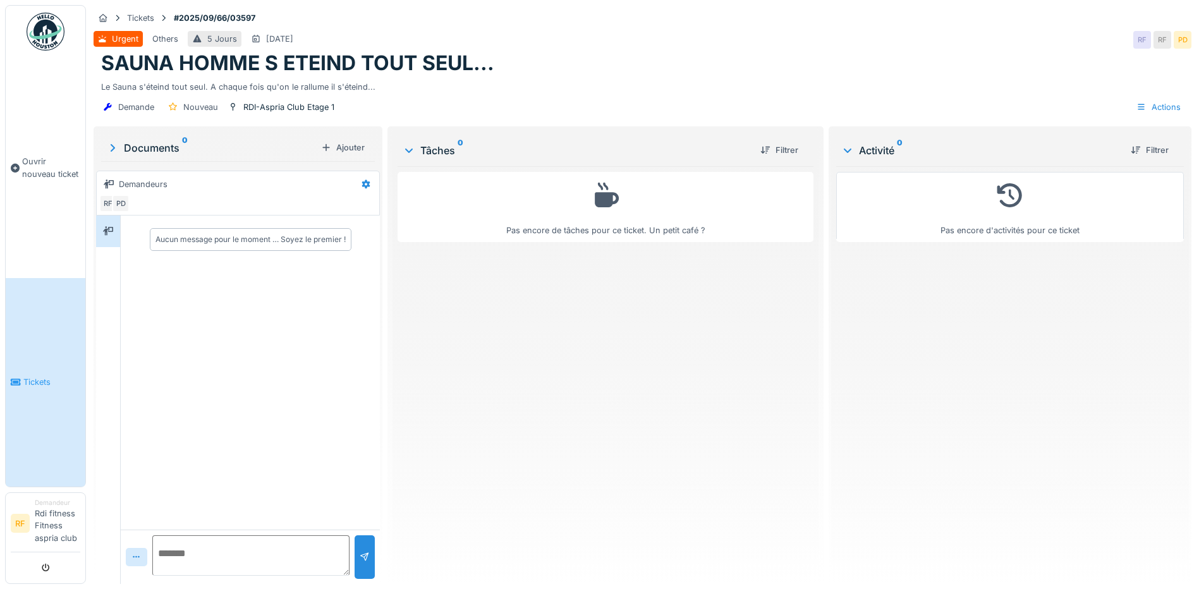
click at [209, 240] on div "Aucun message pour le moment … Soyez le premier !" at bounding box center [250, 239] width 190 height 11
click at [193, 567] on textarea at bounding box center [250, 555] width 197 height 40
click at [255, 547] on textarea at bounding box center [250, 555] width 197 height 40
type textarea "**********"
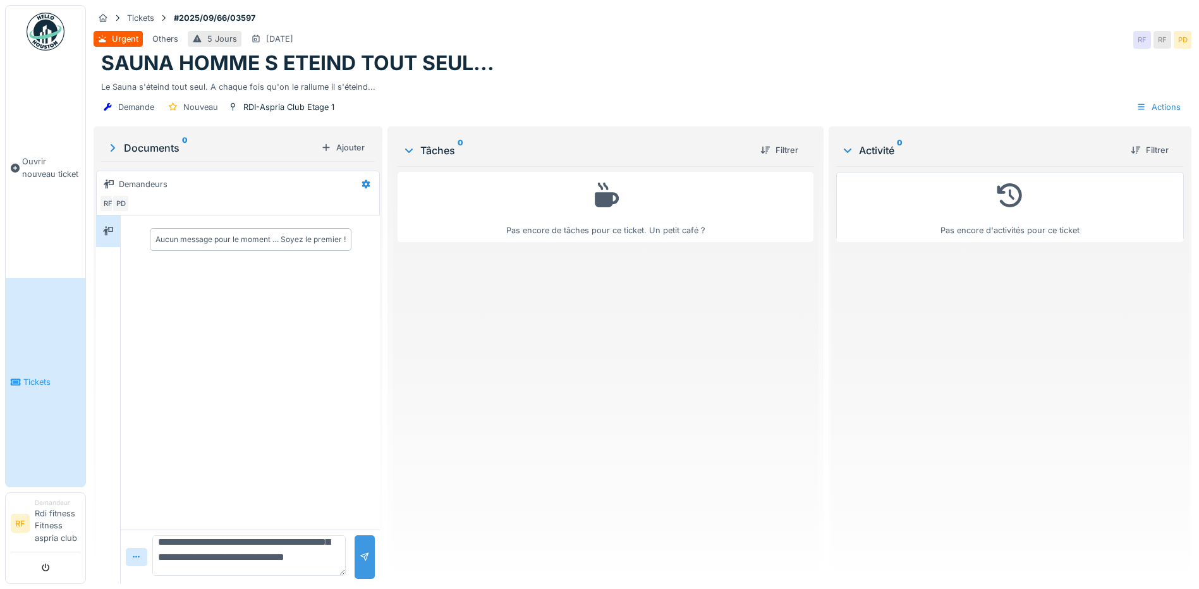
click at [371, 557] on div at bounding box center [365, 557] width 20 height 44
